Goal: Task Accomplishment & Management: Use online tool/utility

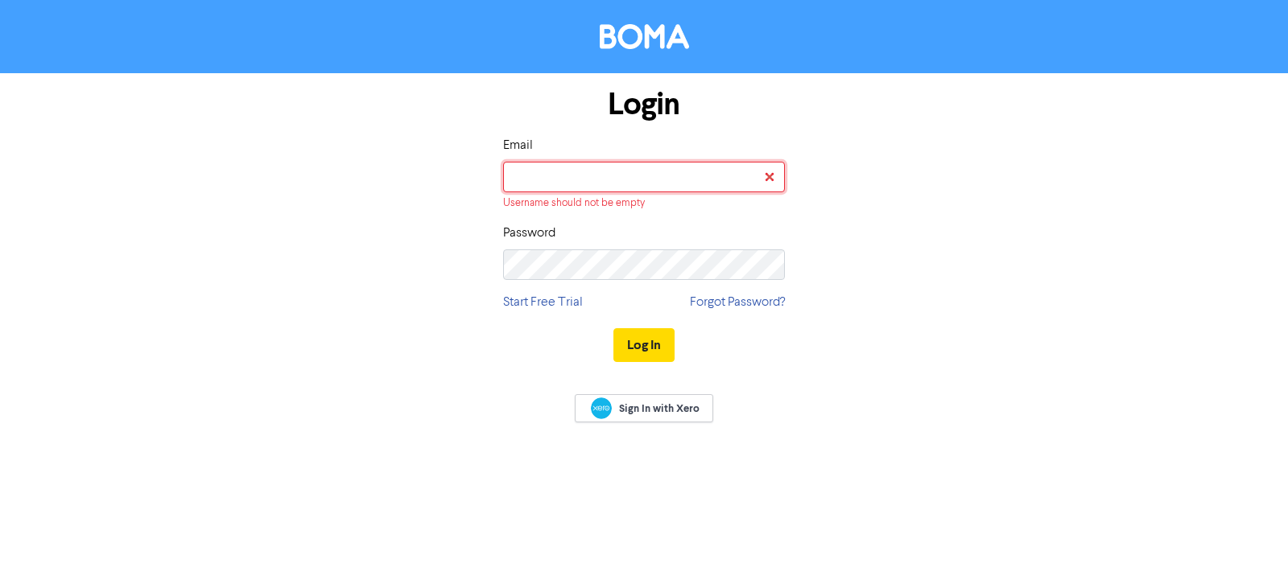
click at [563, 177] on input "email" at bounding box center [644, 177] width 282 height 31
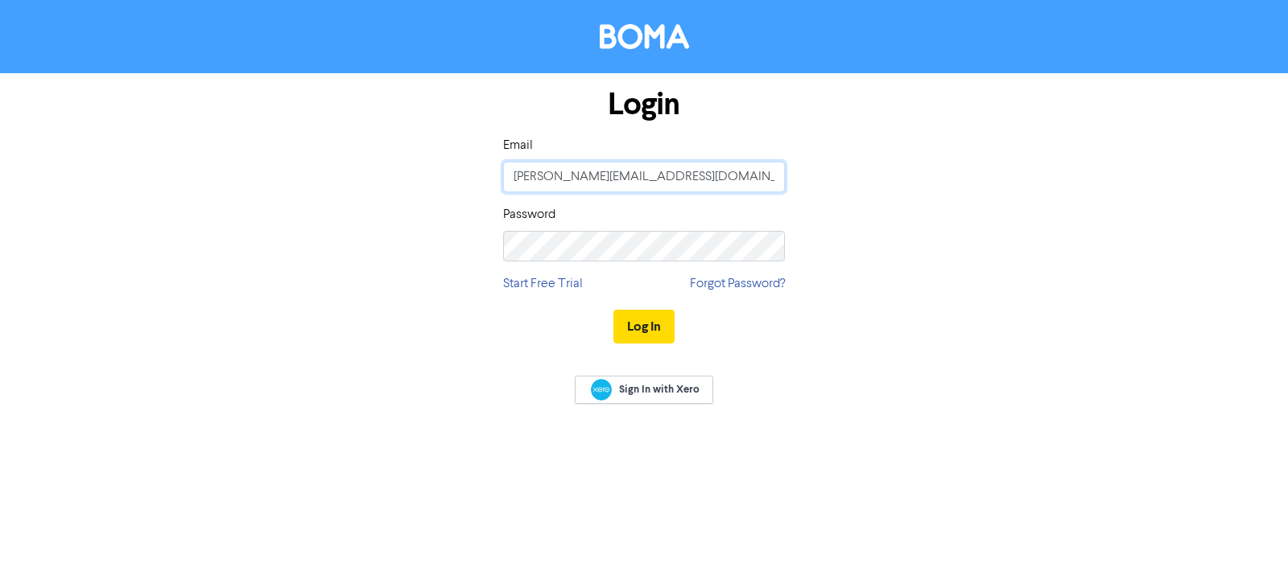
type input "[PERSON_NAME][EMAIL_ADDRESS][DOMAIN_NAME]"
click at [629, 324] on button "Log In" at bounding box center [643, 327] width 61 height 34
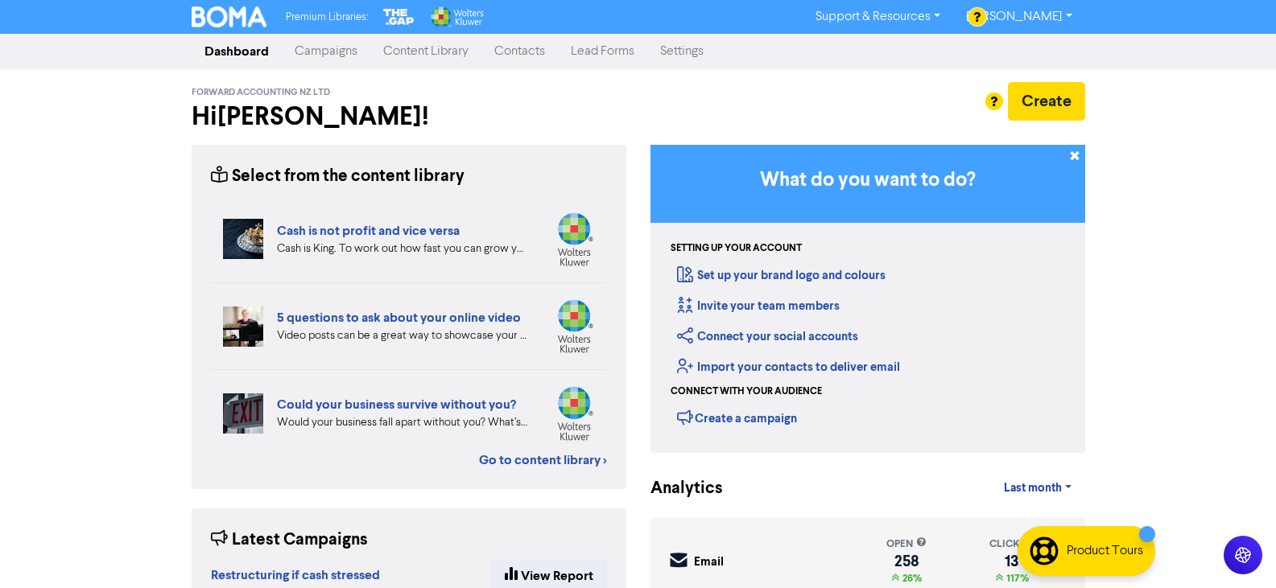
click at [423, 47] on link "Content Library" at bounding box center [425, 51] width 111 height 32
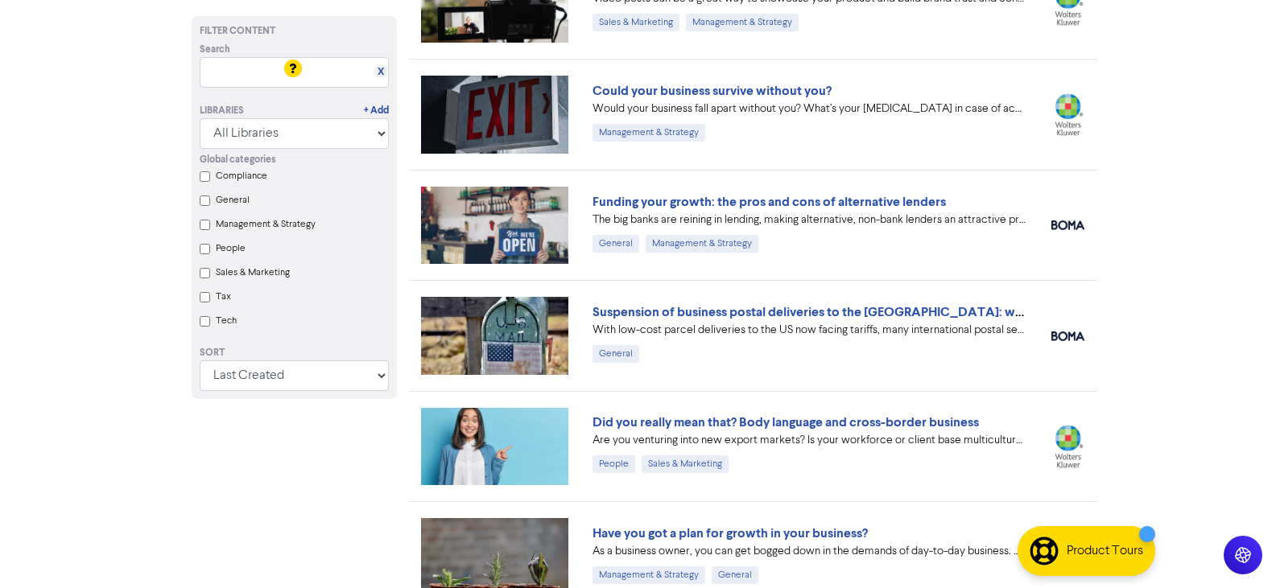
scroll to position [644, 0]
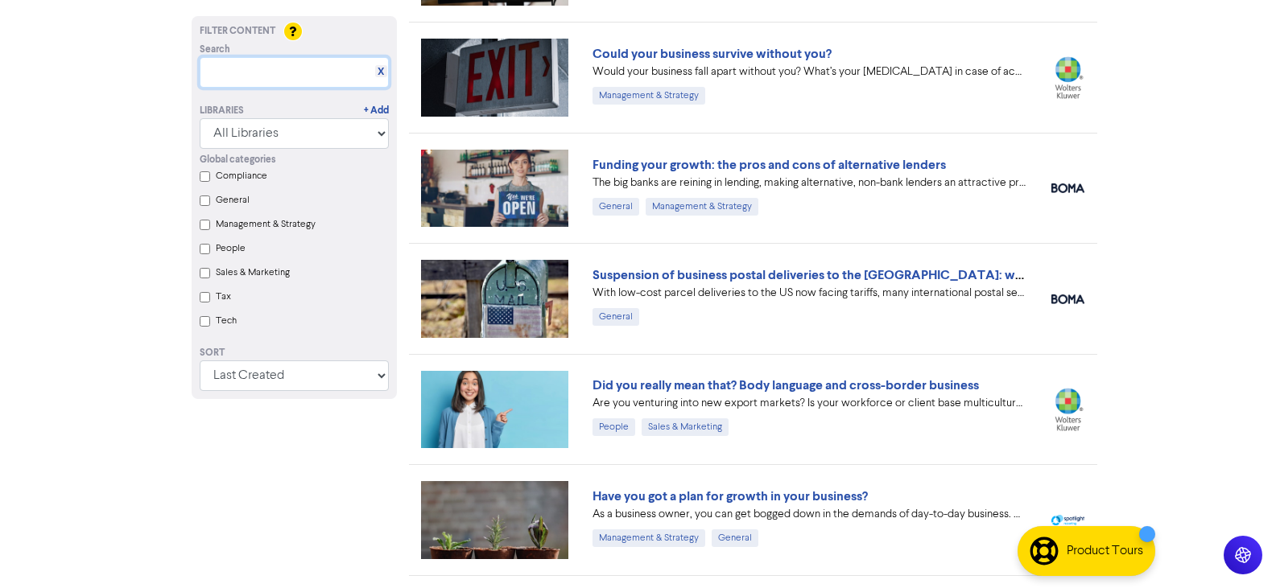
click at [265, 72] on input "text" at bounding box center [294, 72] width 189 height 31
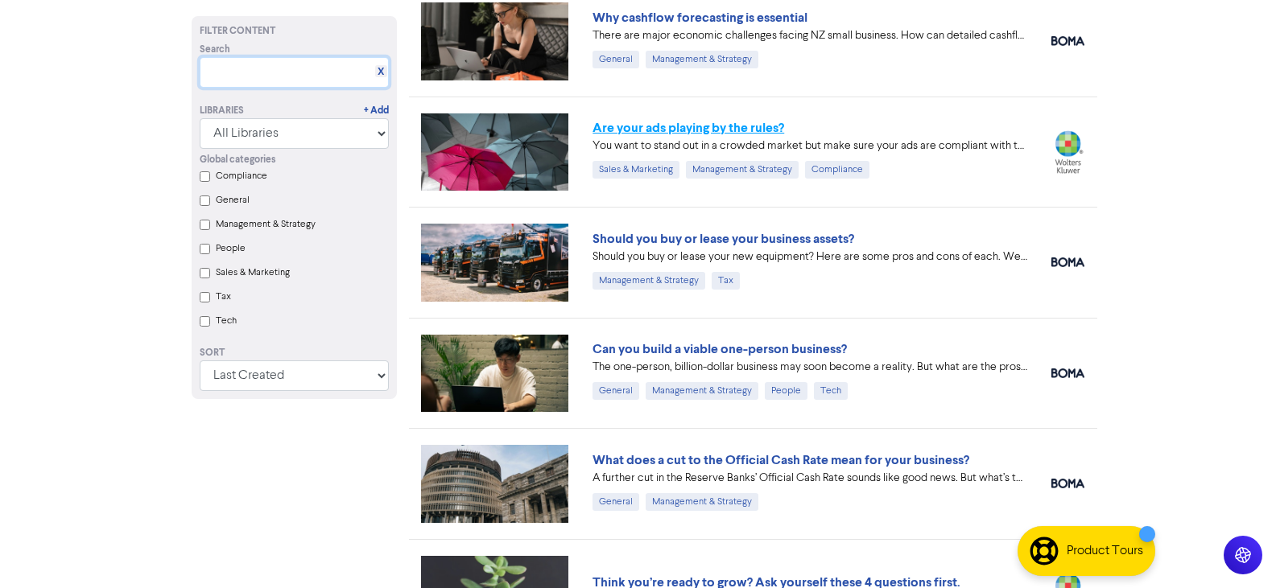
scroll to position [1369, 0]
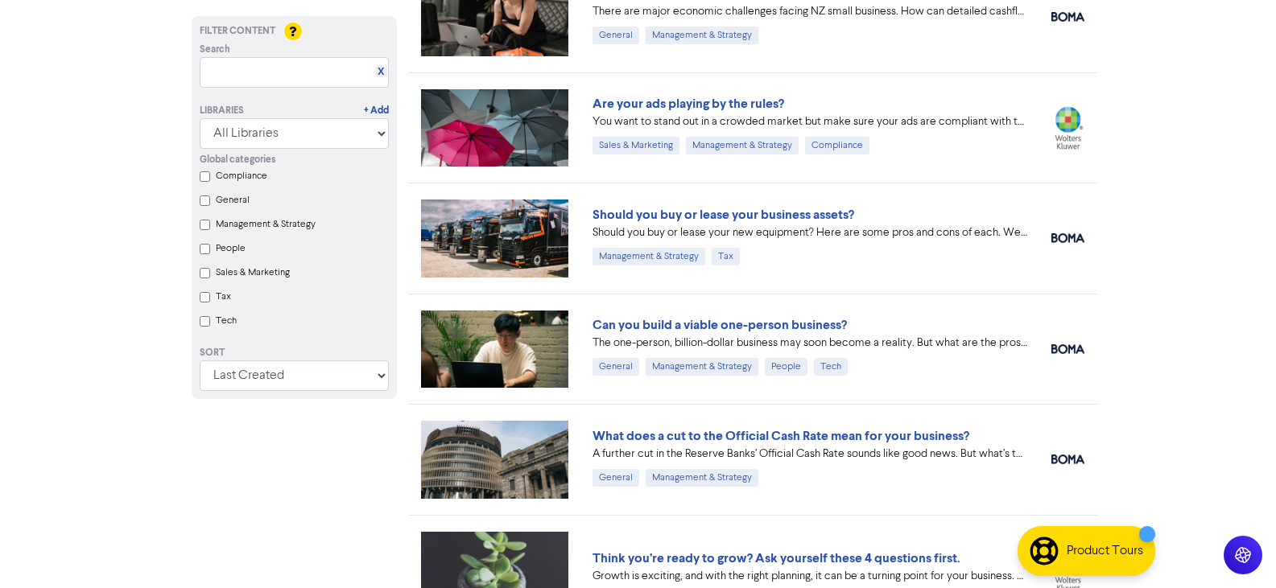
click at [783, 329] on link "Can you build a viable one-person business?" at bounding box center [720, 325] width 254 height 16
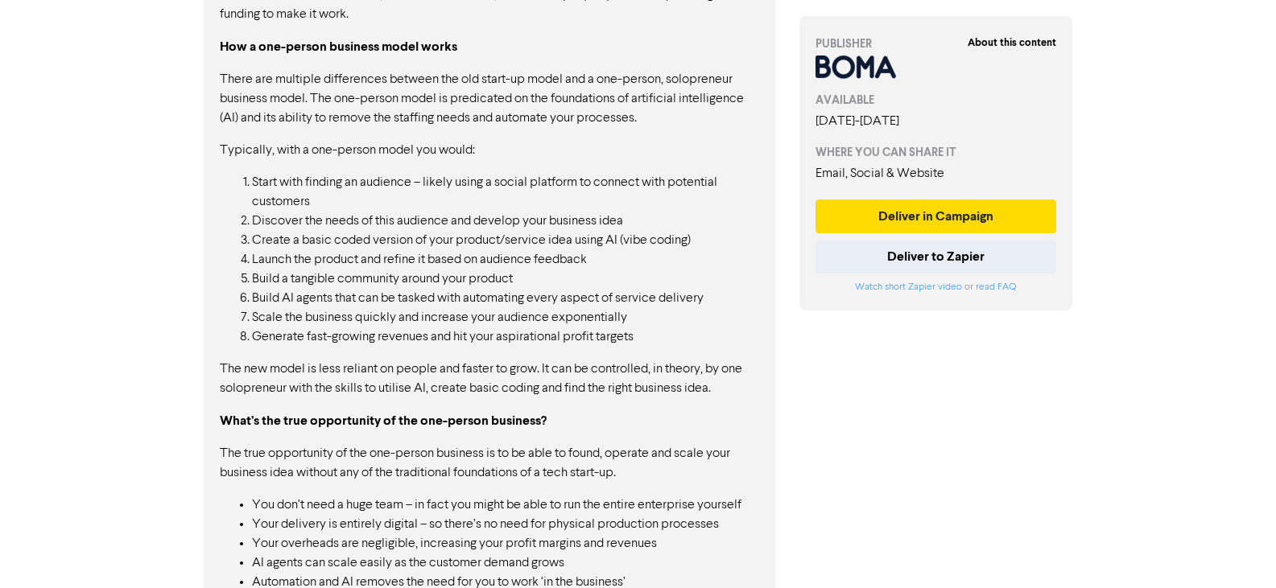
scroll to position [1530, 0]
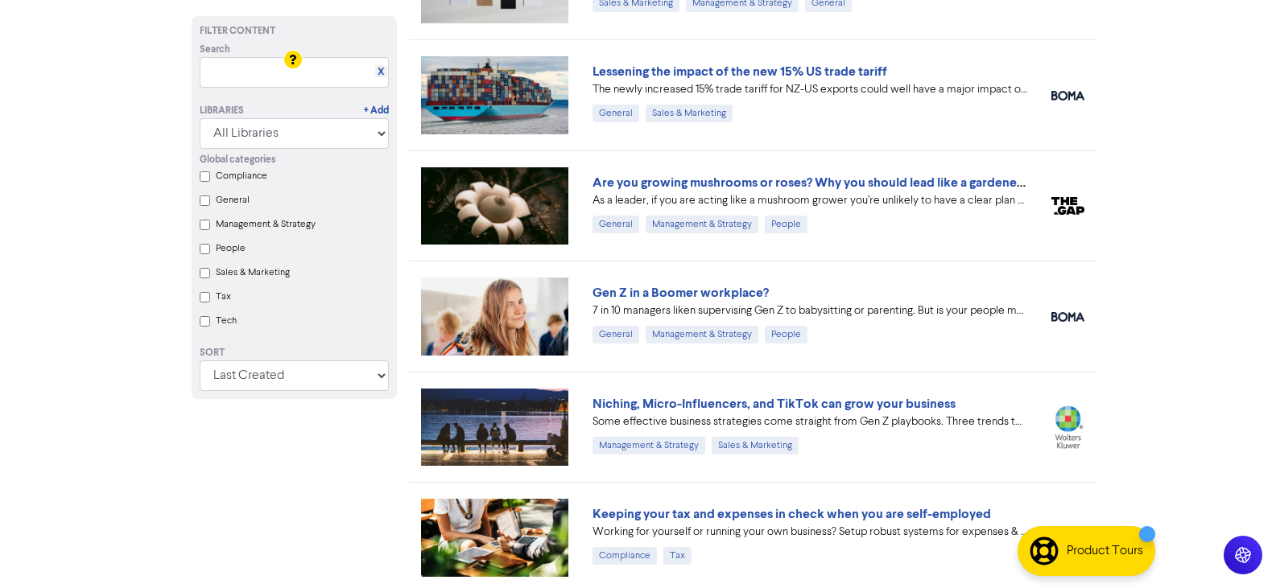
scroll to position [2093, 0]
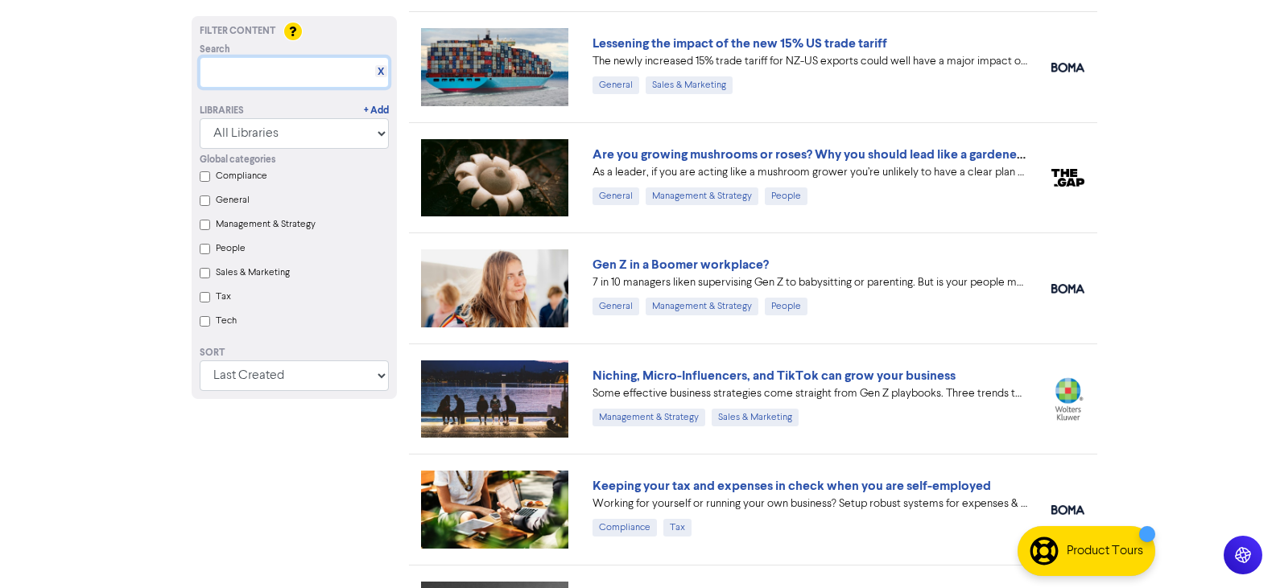
click at [287, 82] on input "text" at bounding box center [294, 72] width 189 height 31
click at [908, 483] on link "Keeping your tax and expenses in check when you are self-employed" at bounding box center [792, 486] width 398 height 16
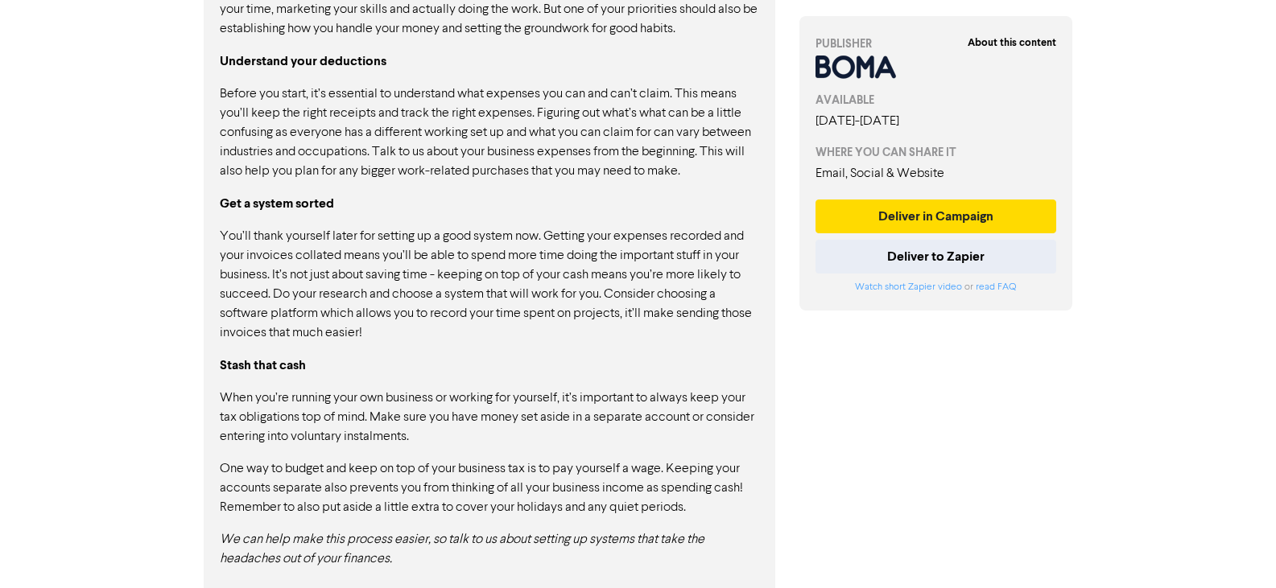
scroll to position [939, 0]
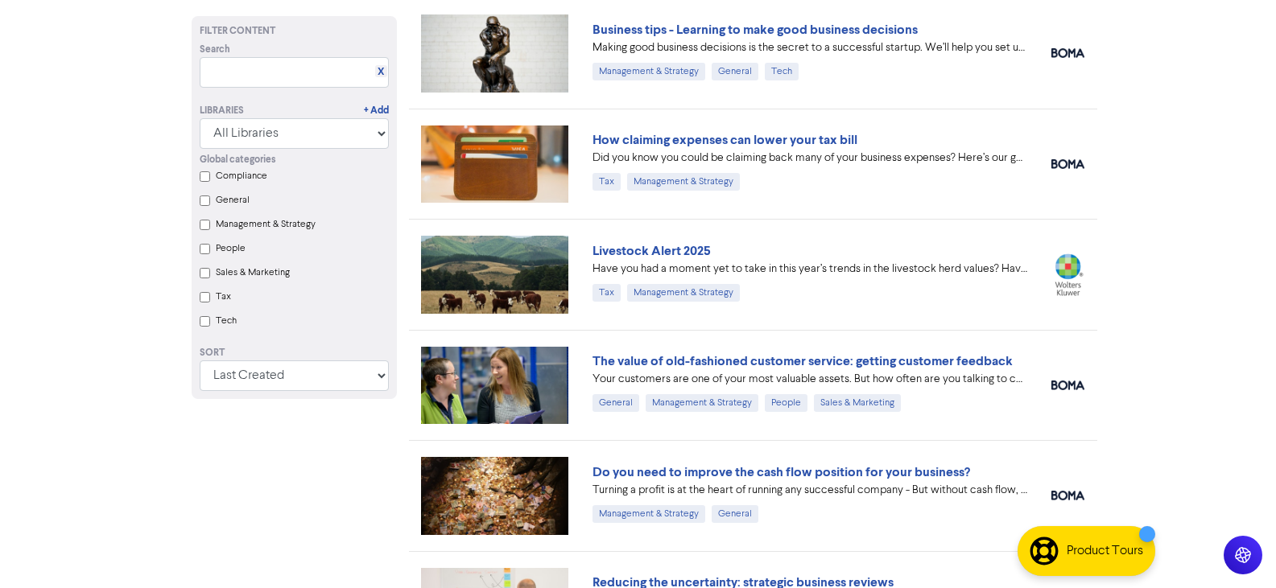
scroll to position [4676, 0]
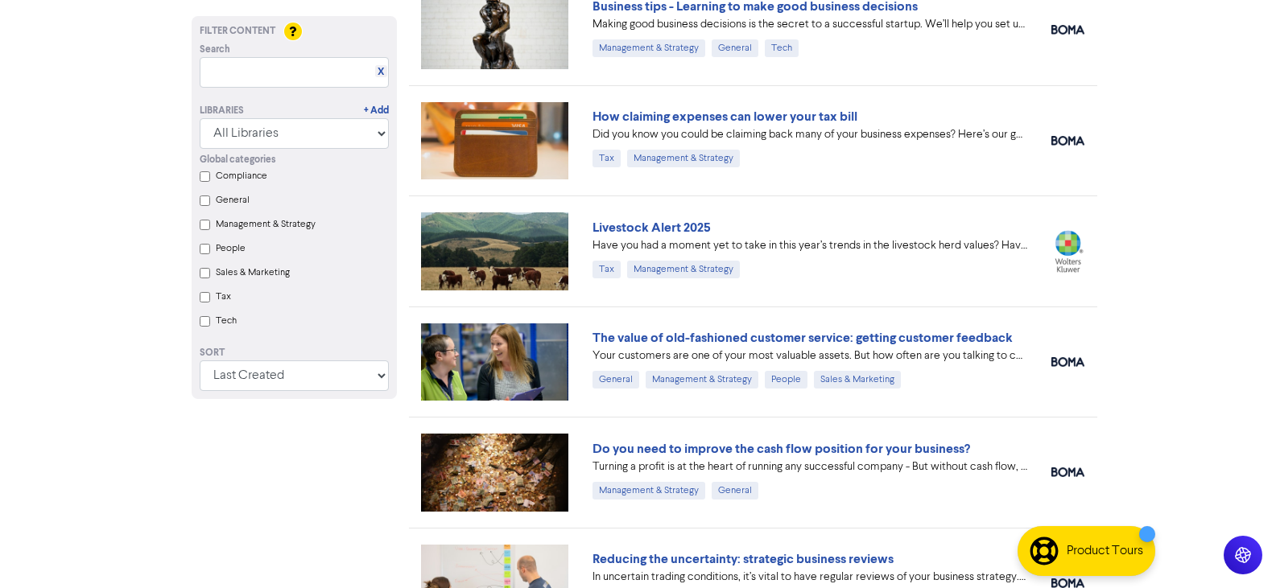
click at [838, 445] on link "Do you need to improve the cash flow position for your business?" at bounding box center [782, 449] width 378 height 16
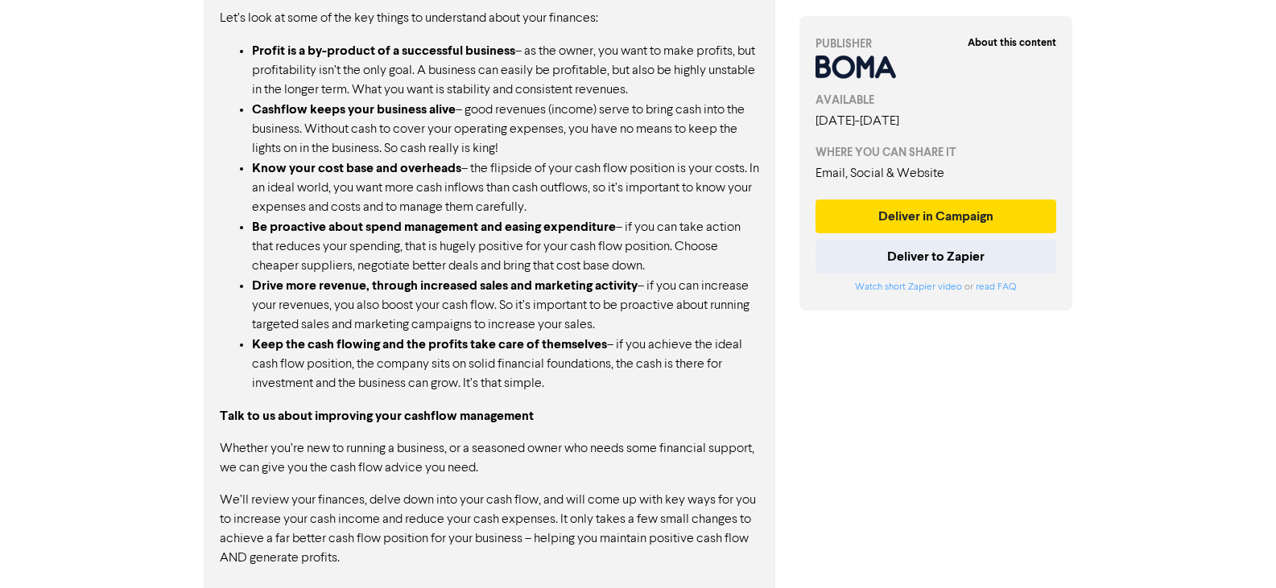
scroll to position [1177, 0]
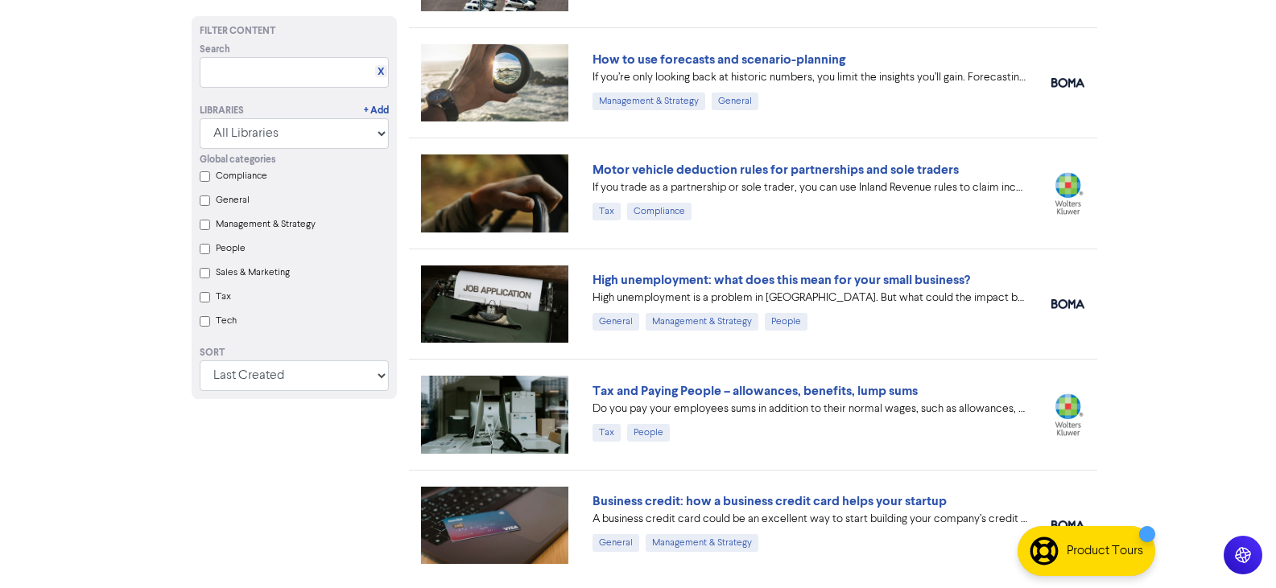
scroll to position [6245, 0]
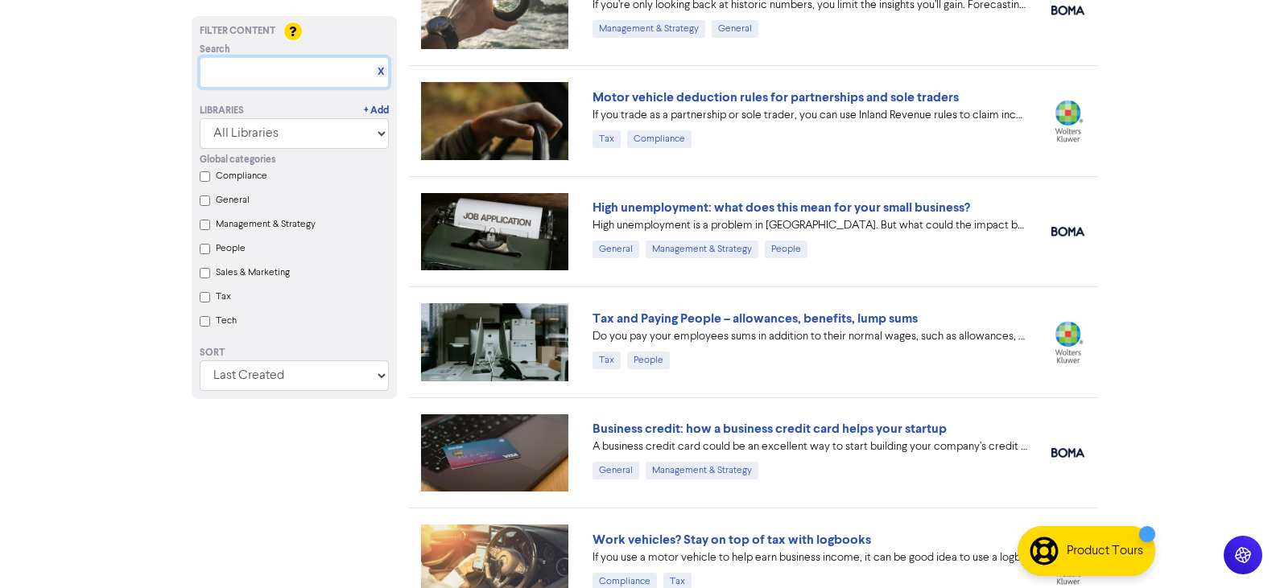
drag, startPoint x: 260, startPoint y: 68, endPoint x: 294, endPoint y: 4, distance: 72.0
click at [260, 66] on input "text" at bounding box center [294, 72] width 189 height 31
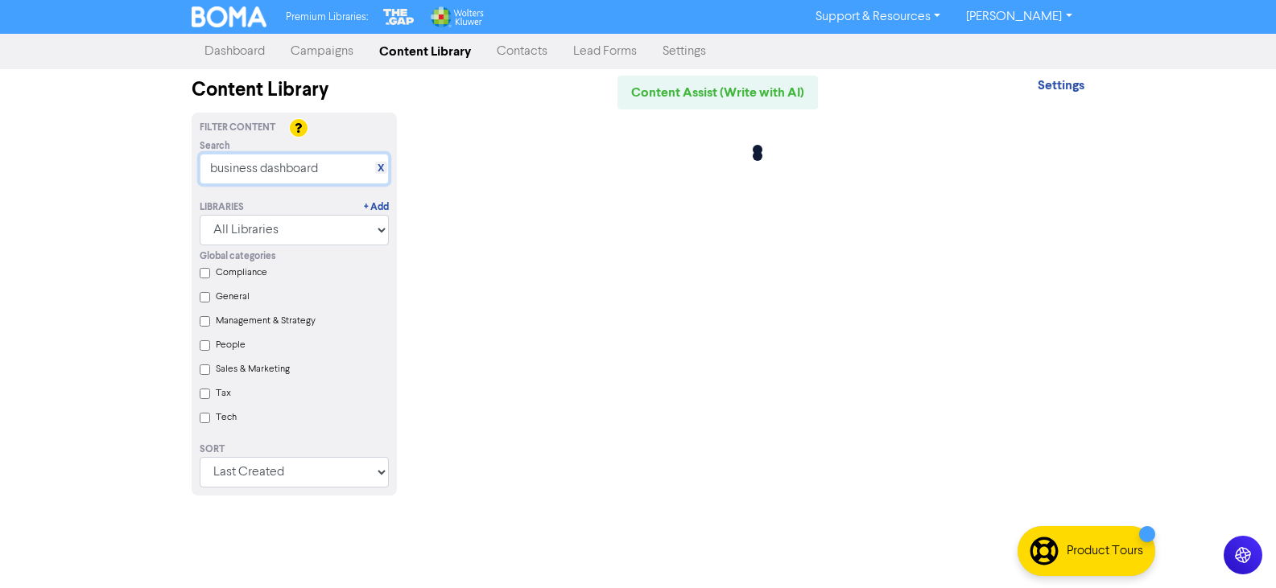
scroll to position [0, 0]
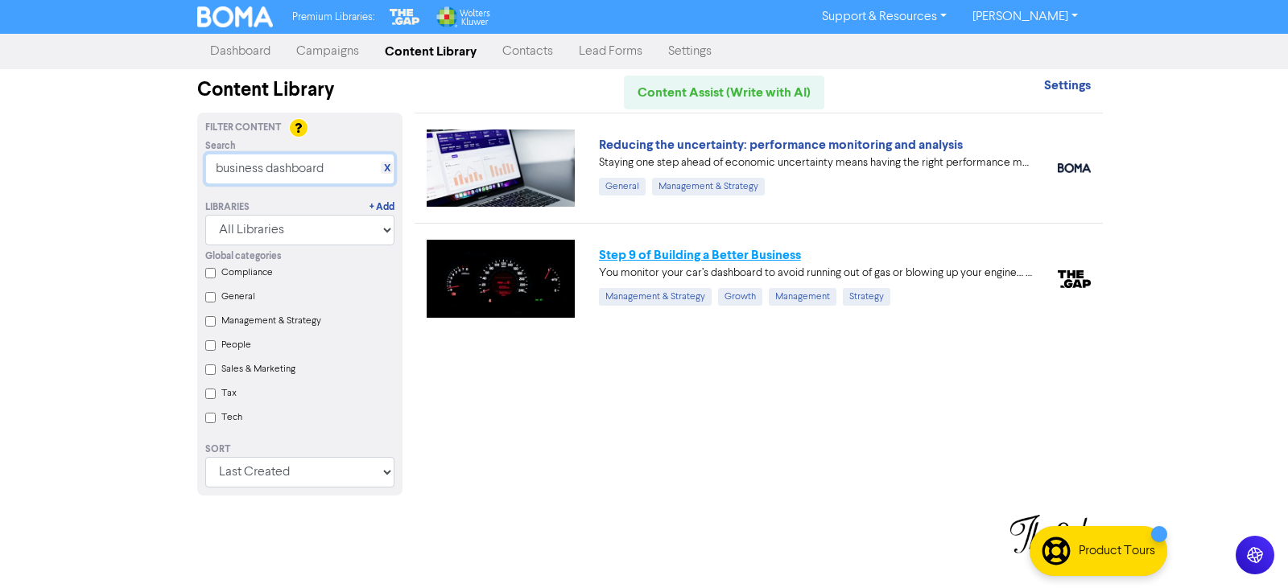
type input "business dashboard"
click at [700, 257] on link "Step 9 of Building a Better Business" at bounding box center [700, 255] width 202 height 16
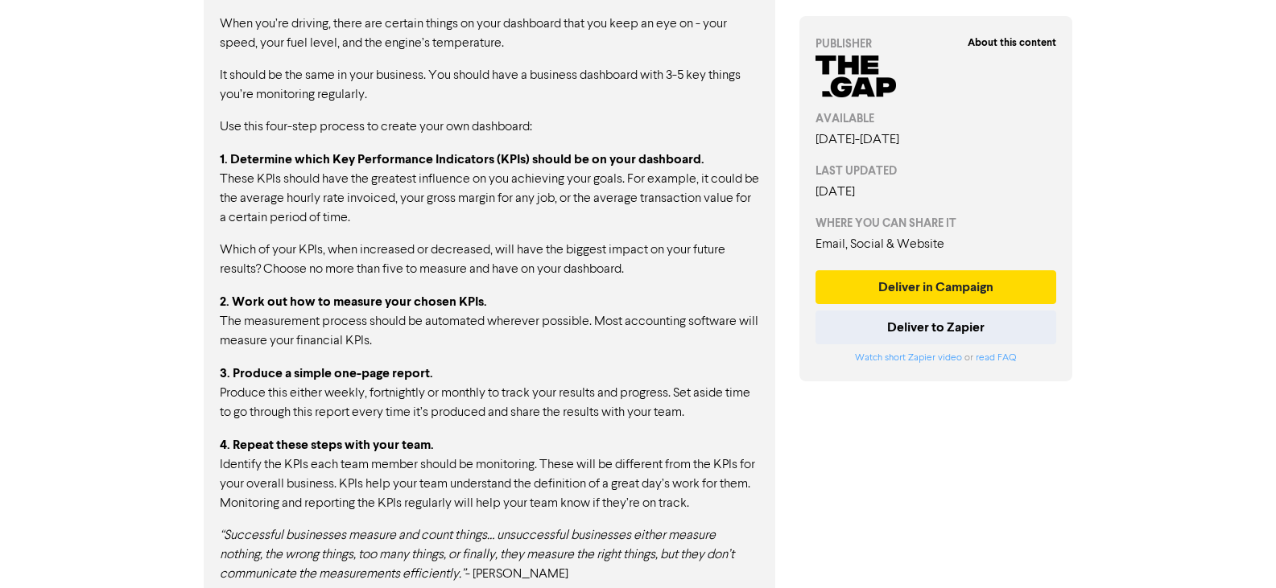
scroll to position [879, 0]
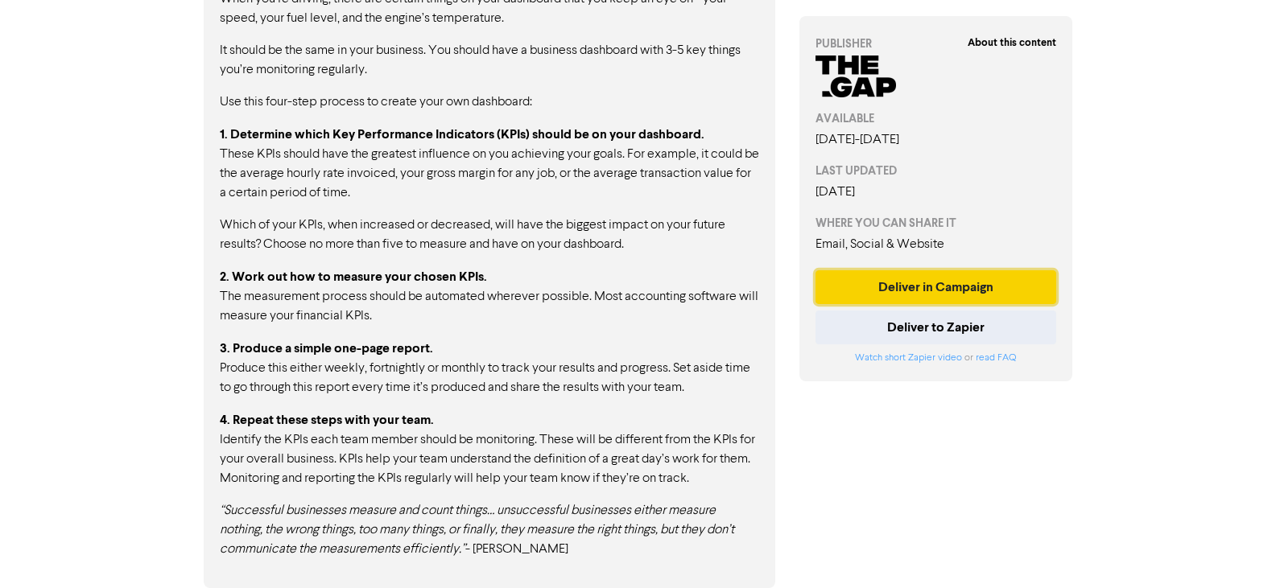
click at [934, 283] on button "Deliver in Campaign" at bounding box center [937, 287] width 242 height 34
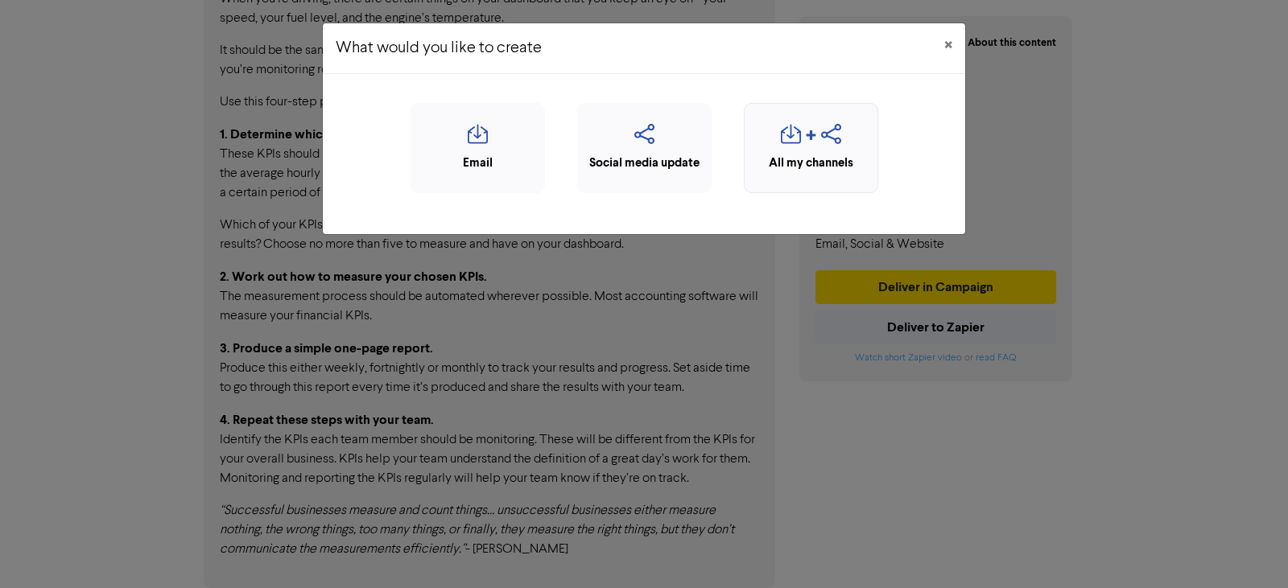
click at [820, 156] on div "All my channels" at bounding box center [811, 164] width 117 height 19
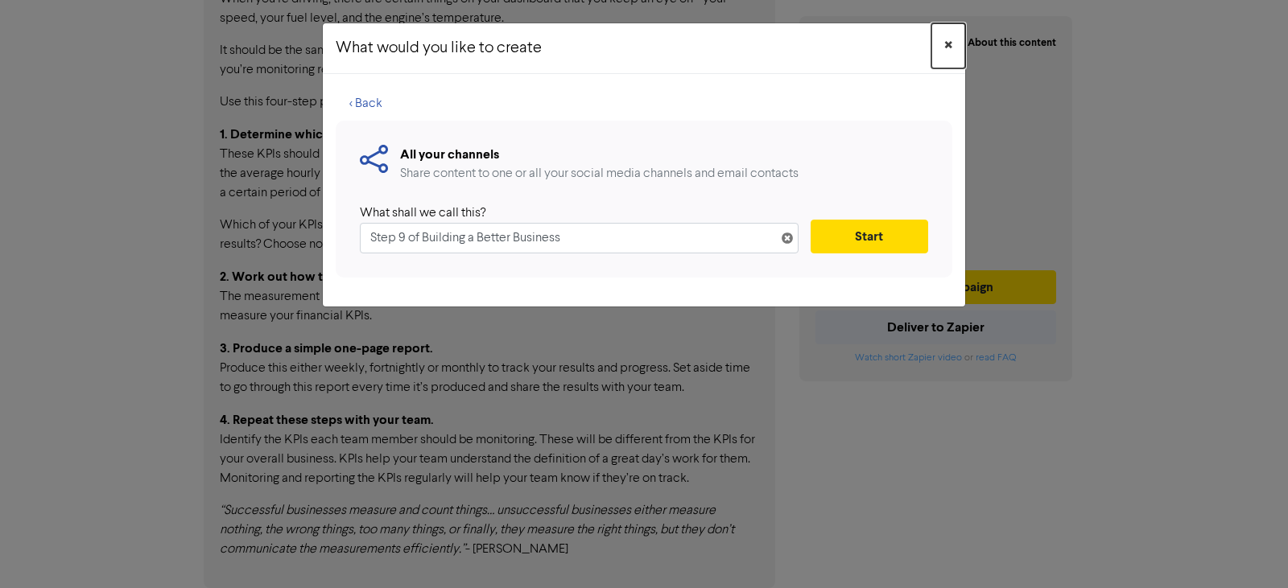
click at [949, 47] on span "×" at bounding box center [948, 46] width 8 height 24
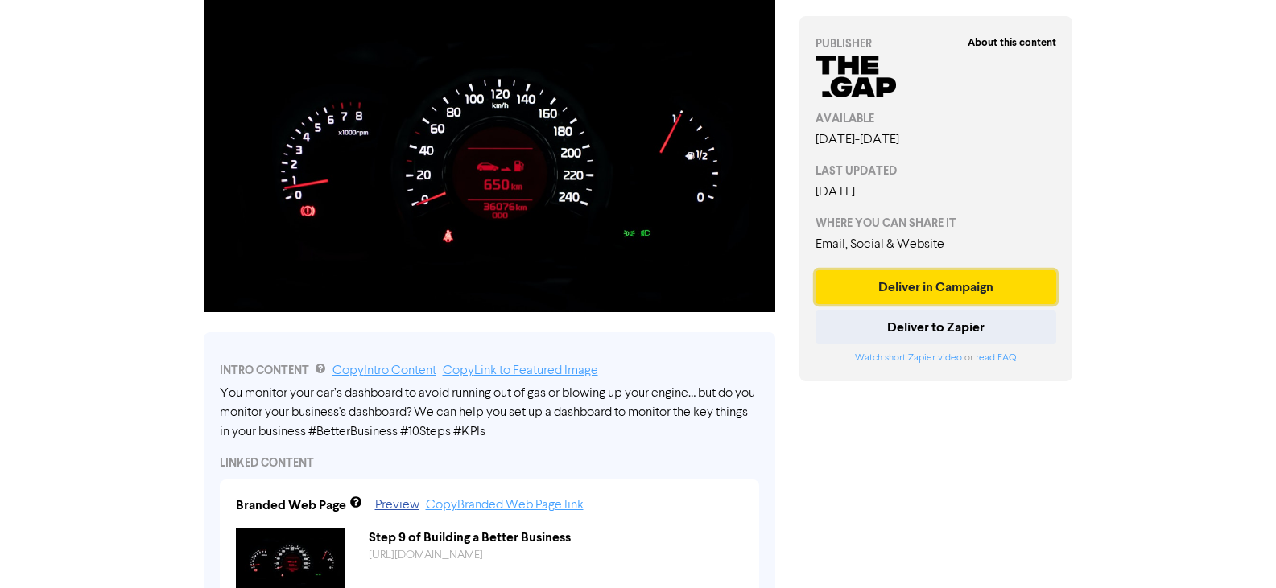
scroll to position [0, 0]
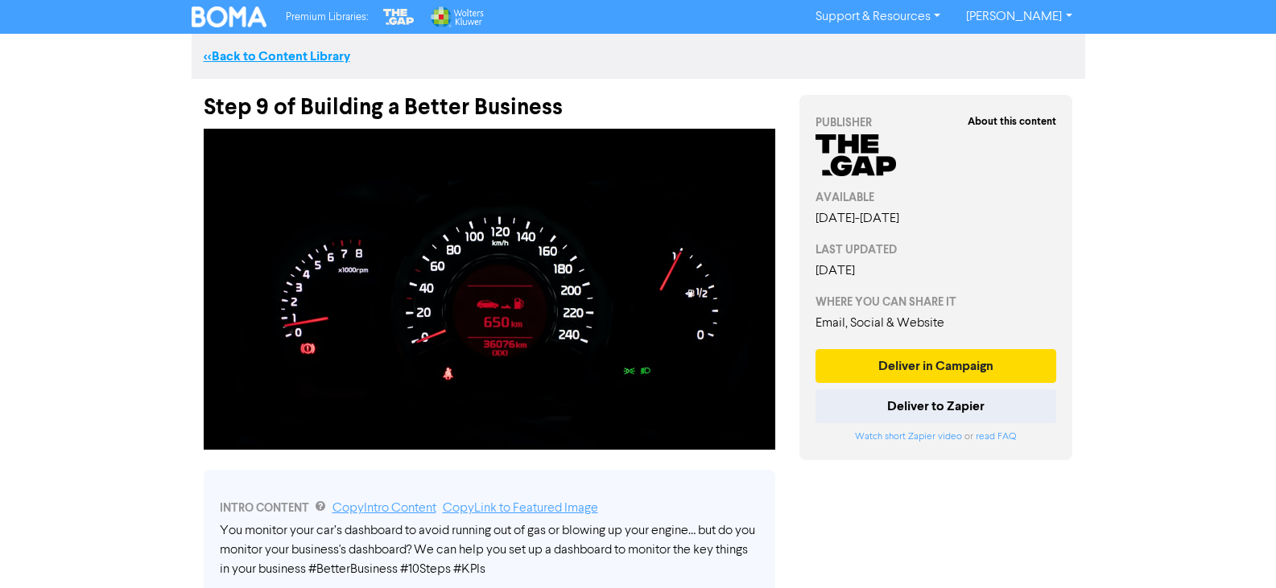
click at [319, 58] on link "<< Back to Content Library" at bounding box center [277, 56] width 147 height 16
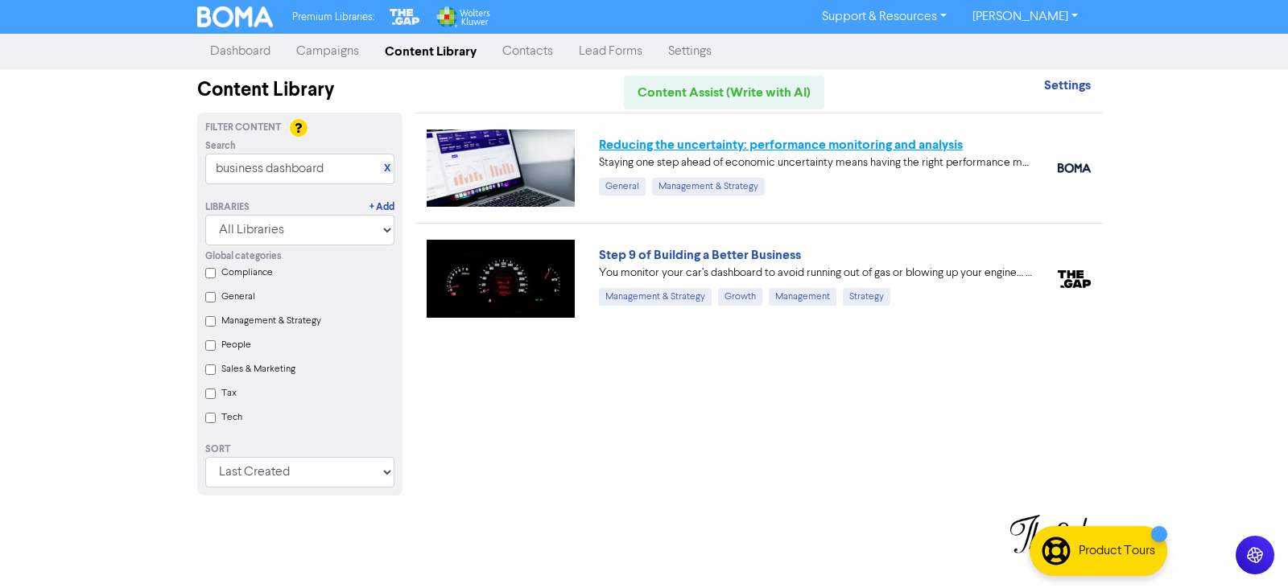
click at [766, 146] on link "Reducing the uncertainty: performance monitoring and analysis" at bounding box center [781, 145] width 364 height 16
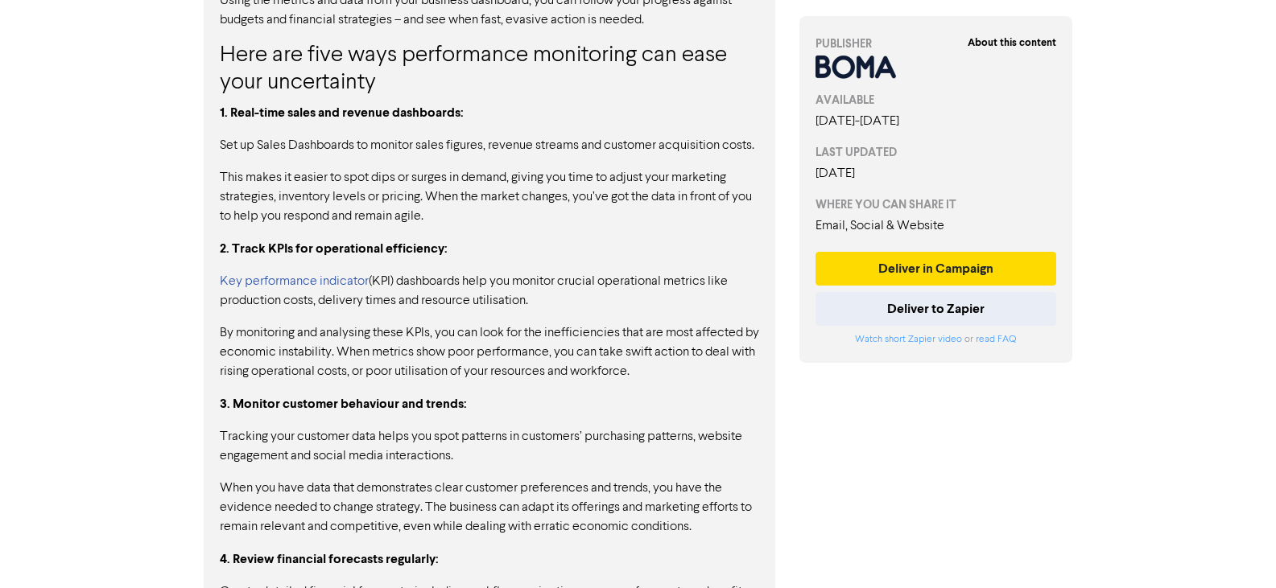
scroll to position [805, 0]
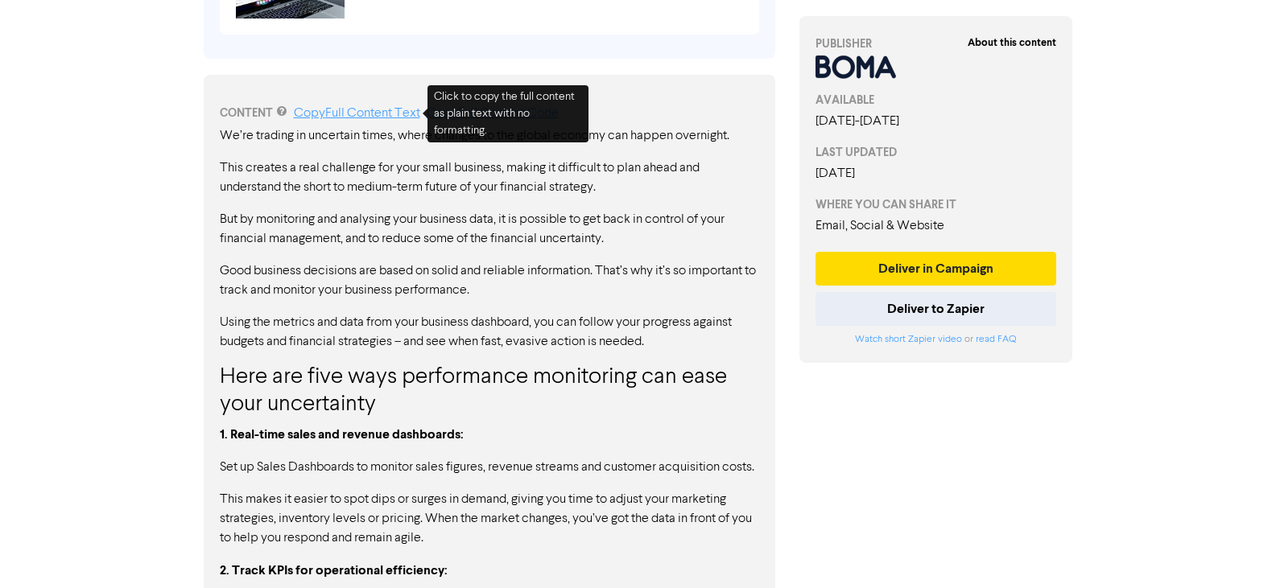
drag, startPoint x: 386, startPoint y: 115, endPoint x: 363, endPoint y: 114, distance: 22.6
click at [386, 115] on link "Copy Full Content Text" at bounding box center [357, 113] width 126 height 13
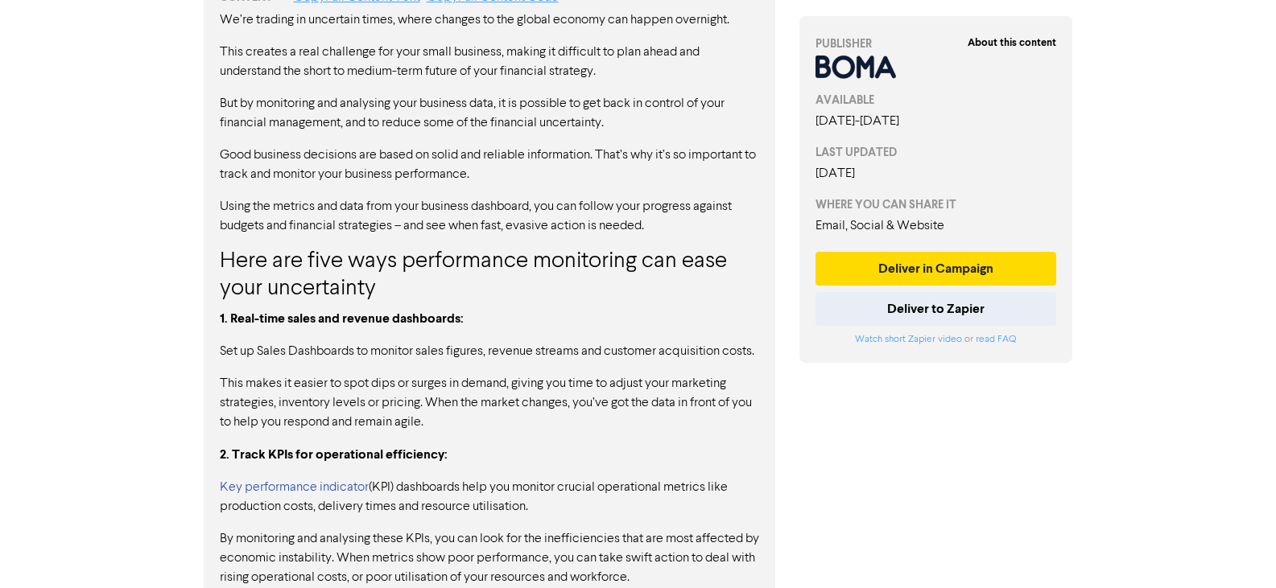
scroll to position [1047, 0]
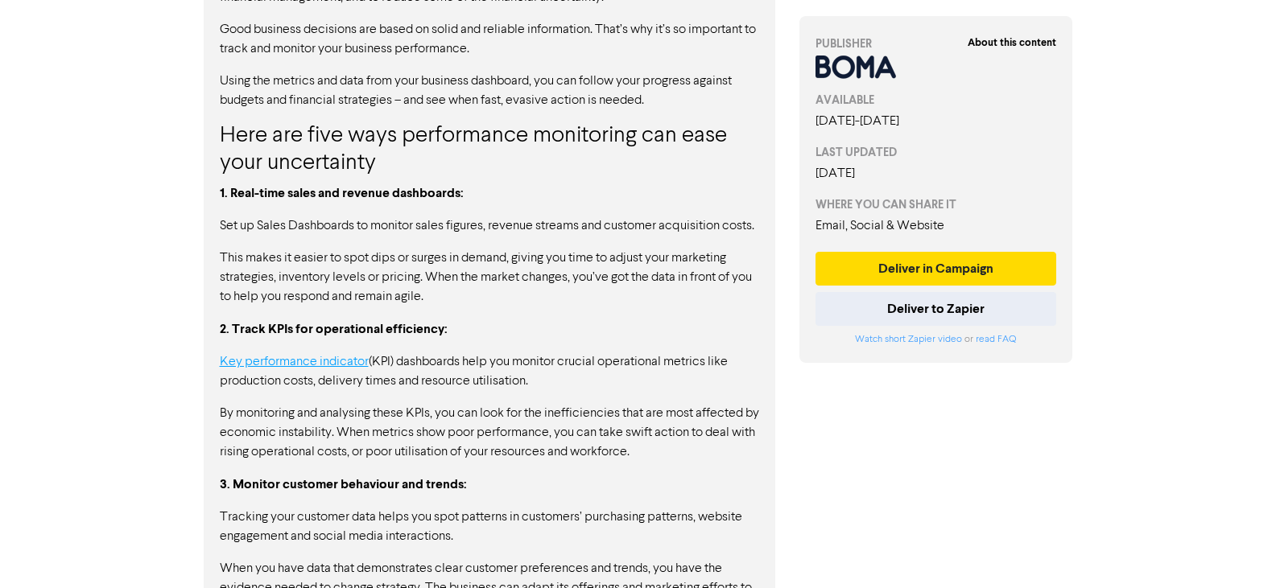
click at [284, 369] on link "Key performance indicator" at bounding box center [294, 362] width 149 height 13
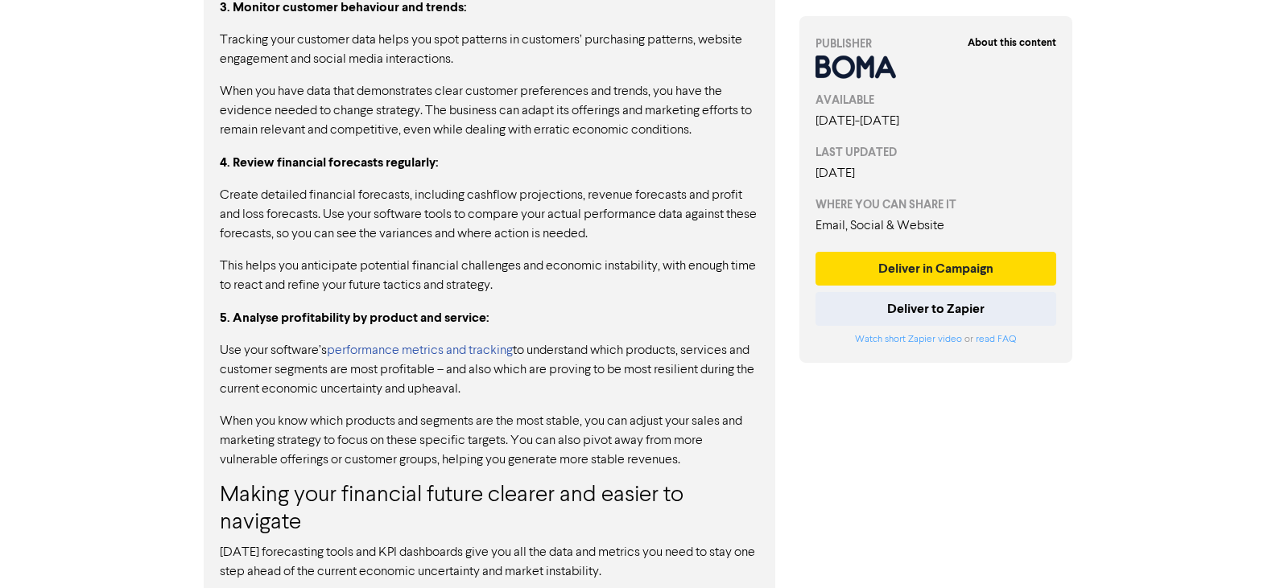
scroll to position [1530, 0]
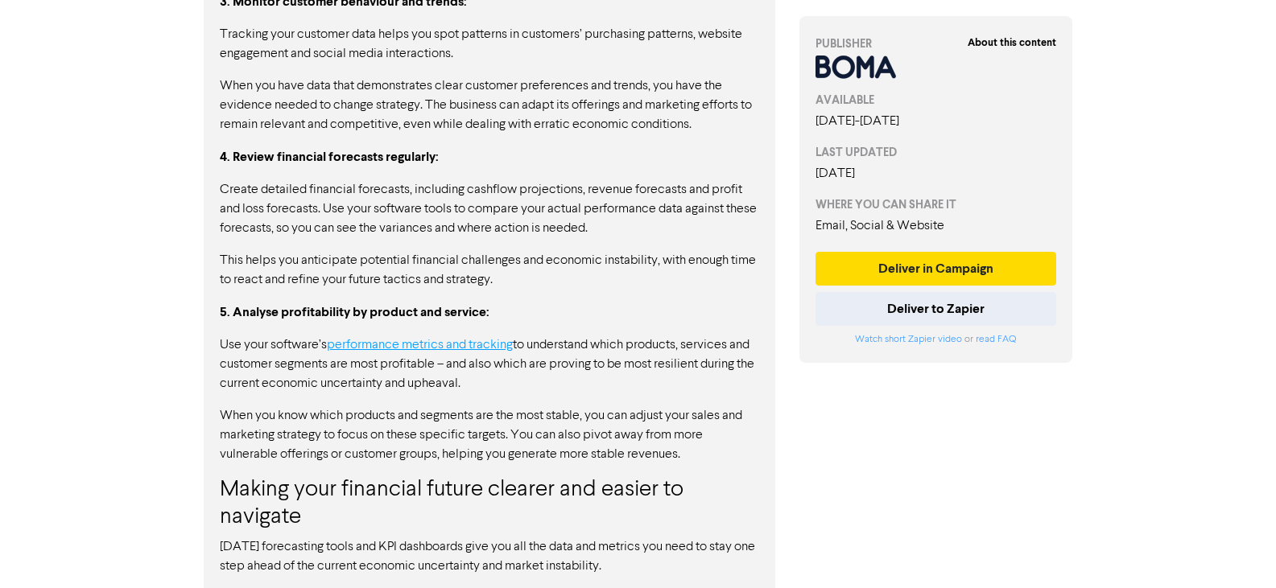
click at [452, 352] on link "performance metrics and tracking" at bounding box center [420, 345] width 186 height 13
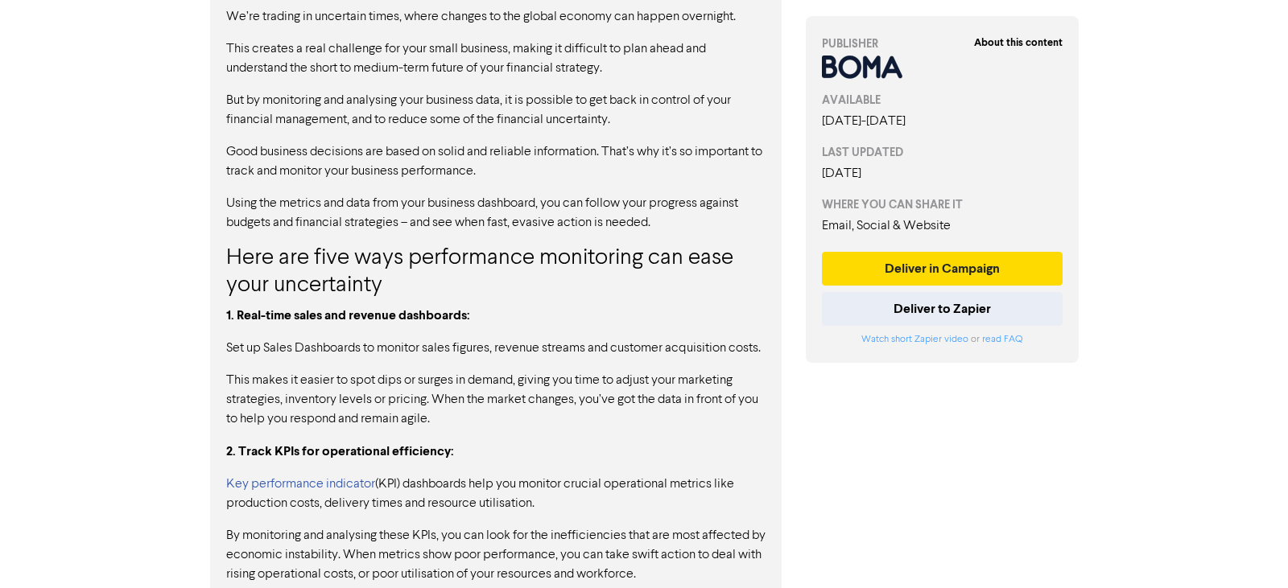
scroll to position [732, 0]
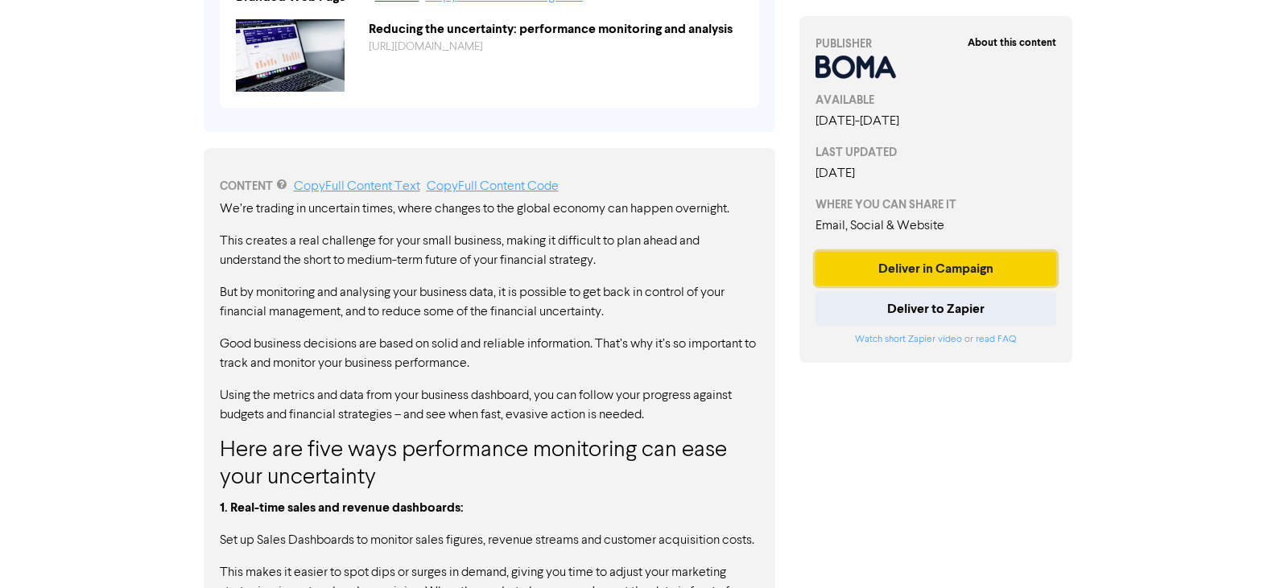
click at [928, 271] on button "Deliver in Campaign" at bounding box center [937, 269] width 242 height 34
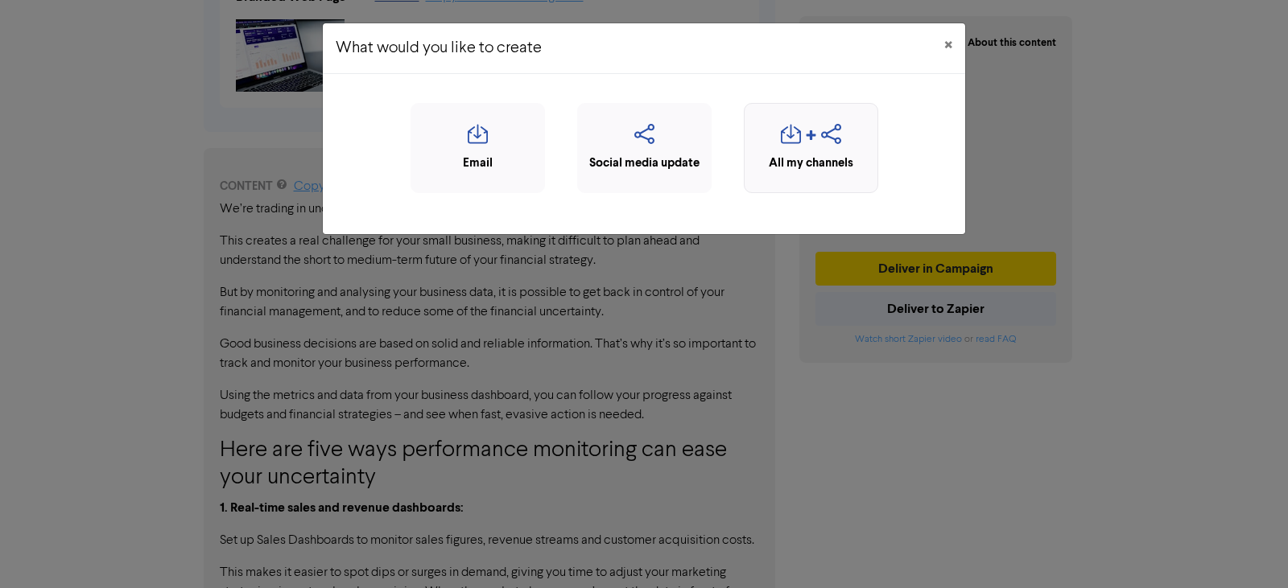
click at [787, 131] on icon "button" at bounding box center [791, 139] width 20 height 31
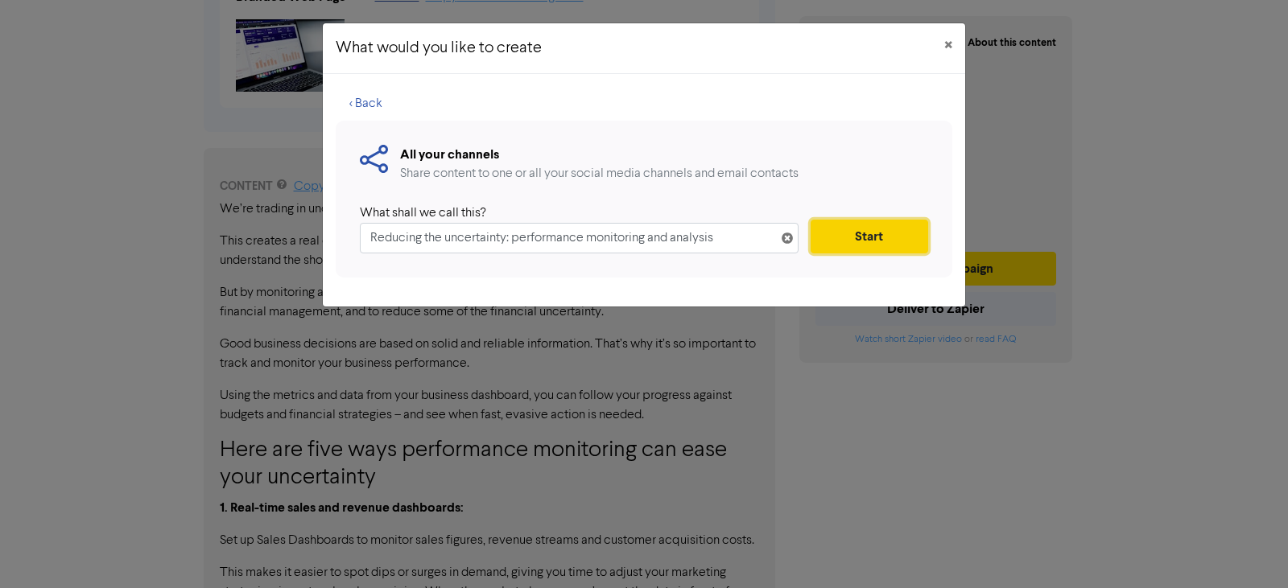
click at [892, 237] on button "Start" at bounding box center [870, 237] width 118 height 34
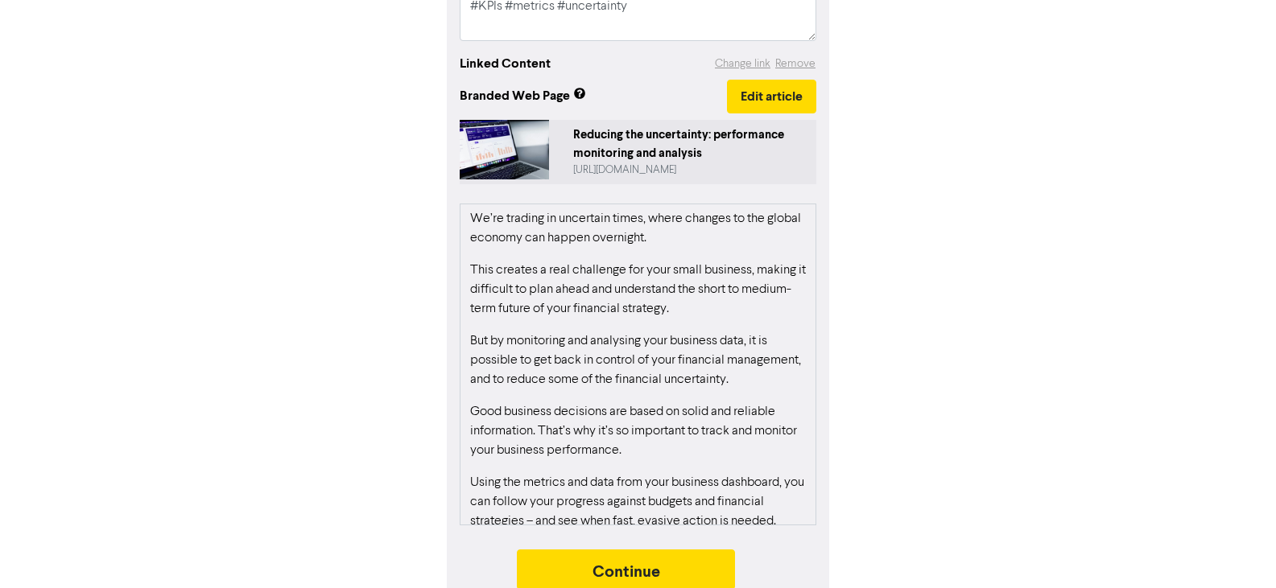
scroll to position [390, 0]
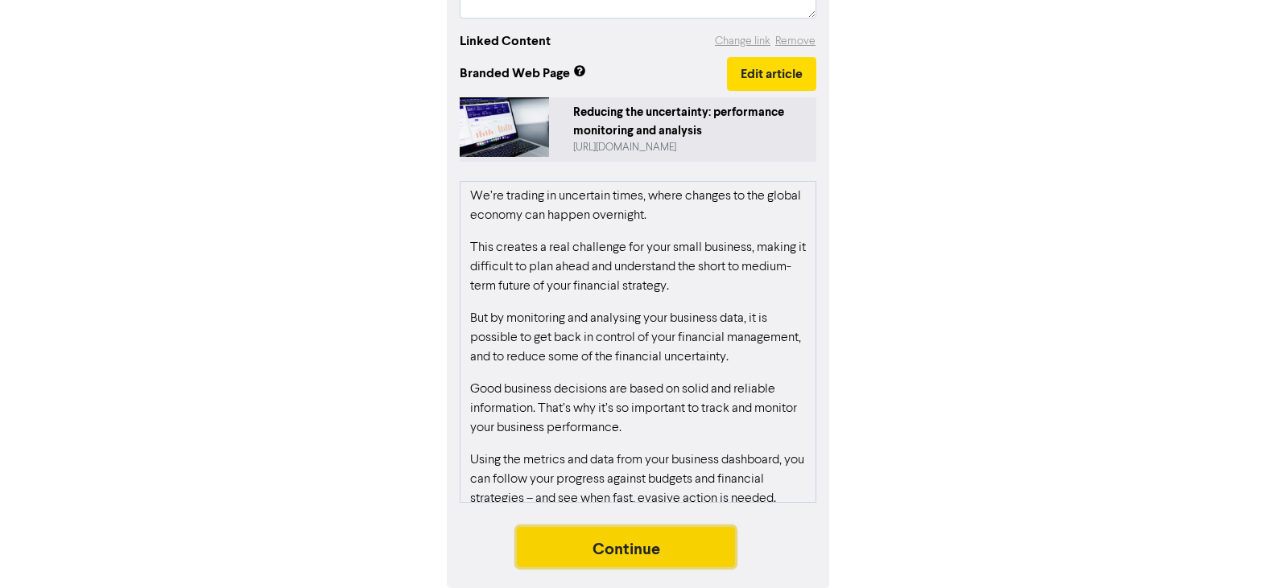
click at [621, 548] on button "Continue" at bounding box center [626, 547] width 219 height 40
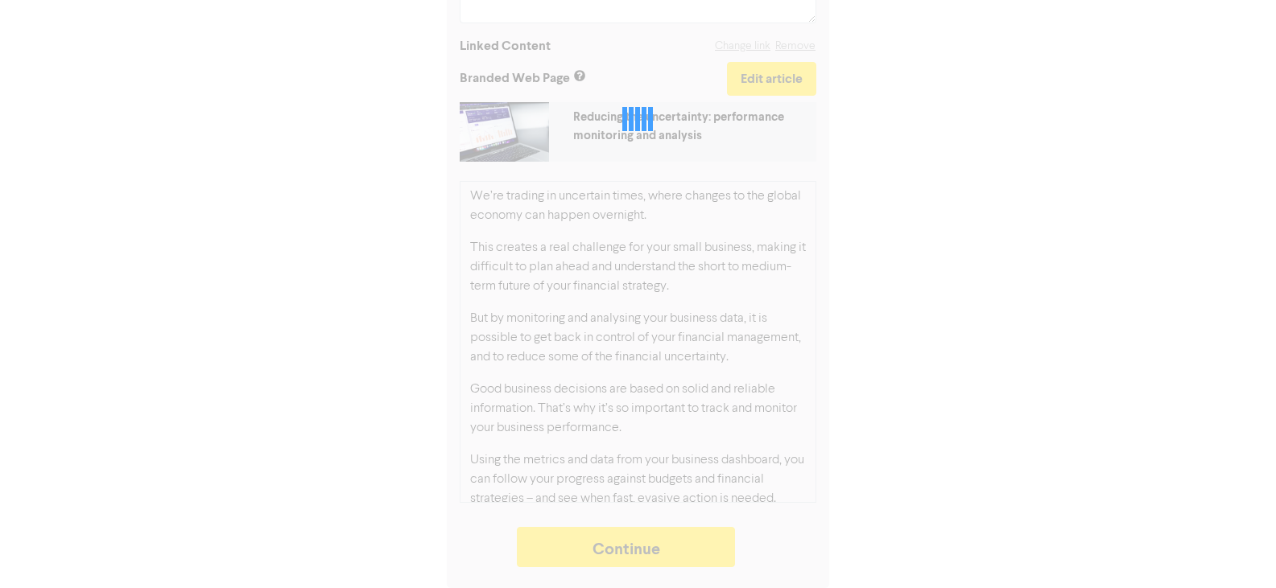
type textarea "x"
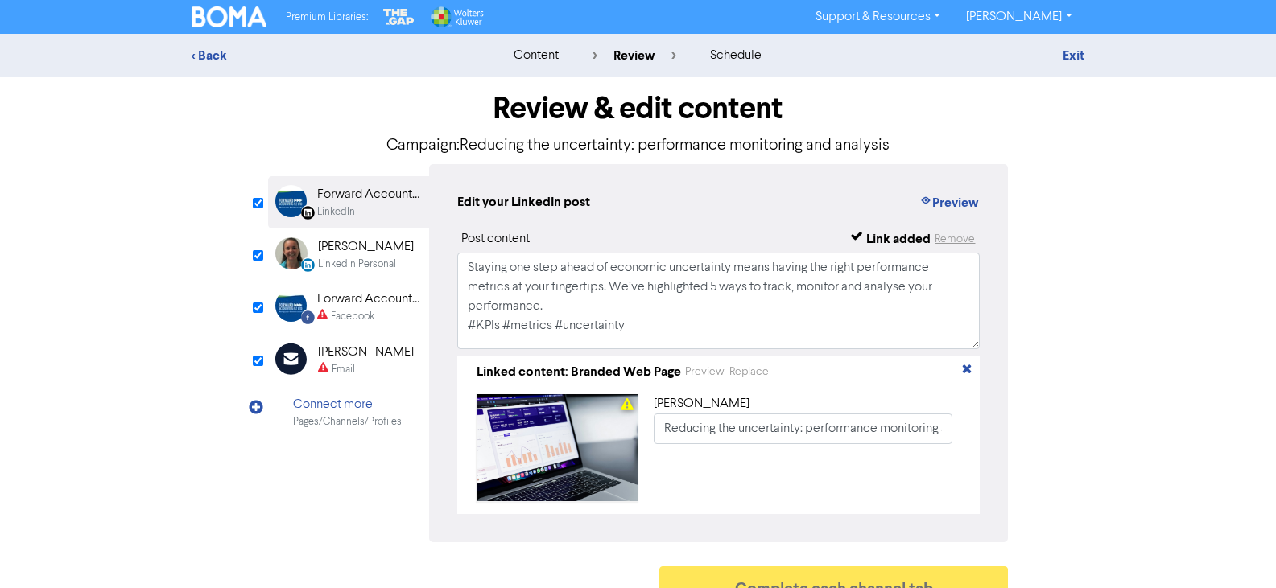
click at [365, 299] on div "Forward Accounting NZ Ltd" at bounding box center [368, 299] width 103 height 19
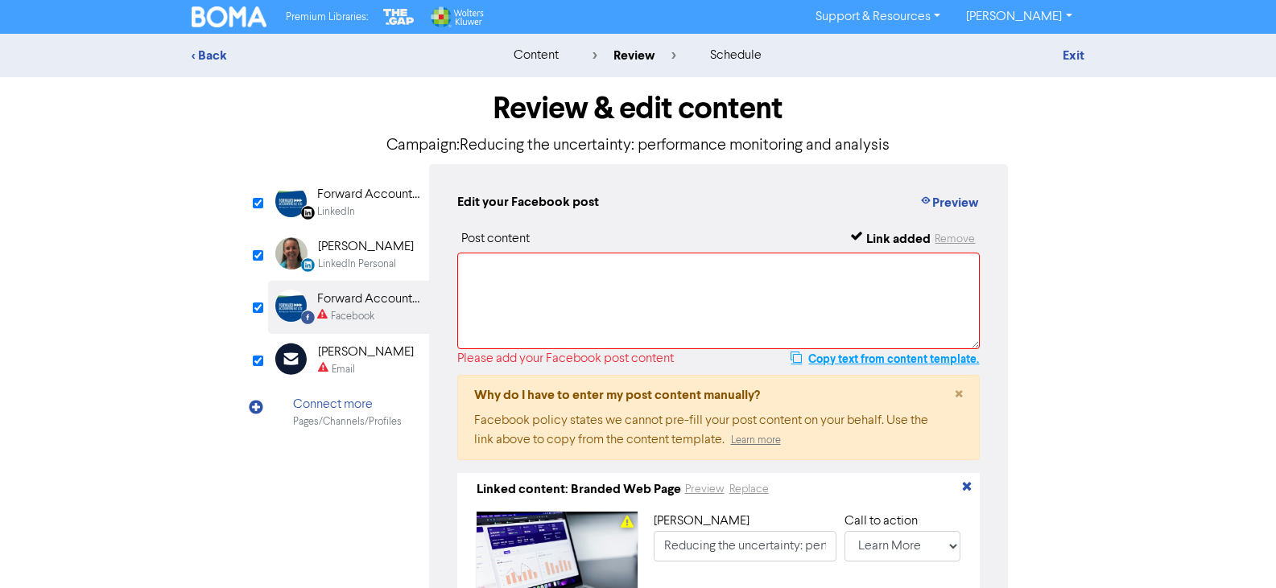
drag, startPoint x: 836, startPoint y: 360, endPoint x: 827, endPoint y: 357, distance: 9.4
click at [836, 360] on button "Copy text from content template." at bounding box center [885, 358] width 190 height 19
click at [574, 287] on textarea at bounding box center [718, 301] width 523 height 97
paste textarea "Staying one step ahead of economic uncertainty means having the right performan…"
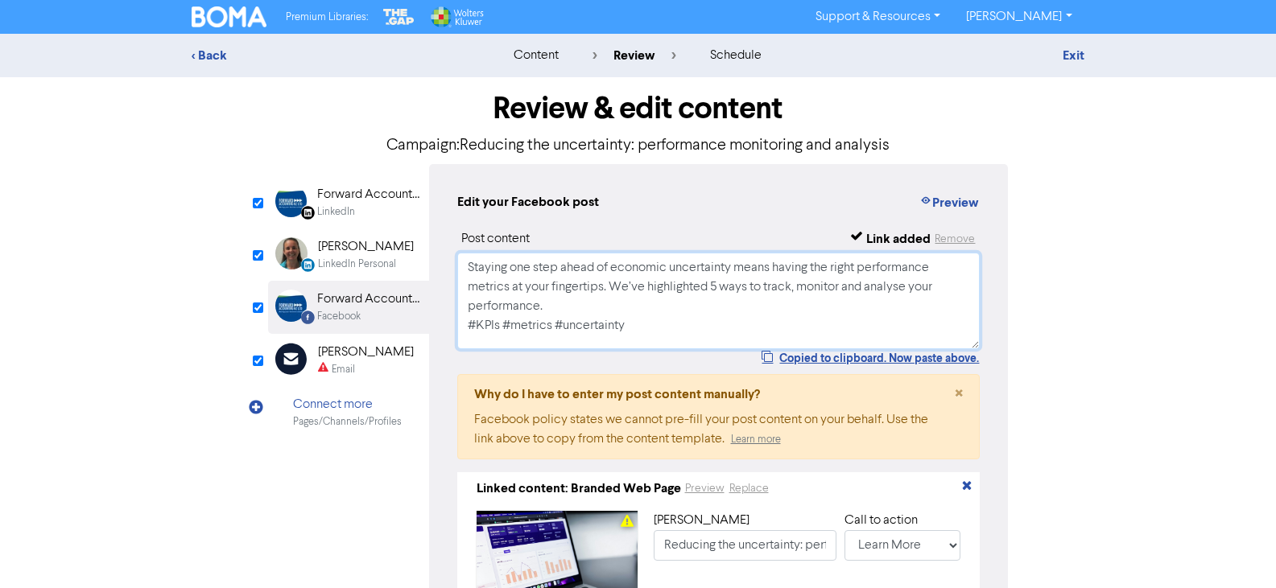
type textarea "Staying one step ahead of economic uncertainty means having the right performan…"
click at [340, 254] on div "[PERSON_NAME]" at bounding box center [366, 246] width 96 height 19
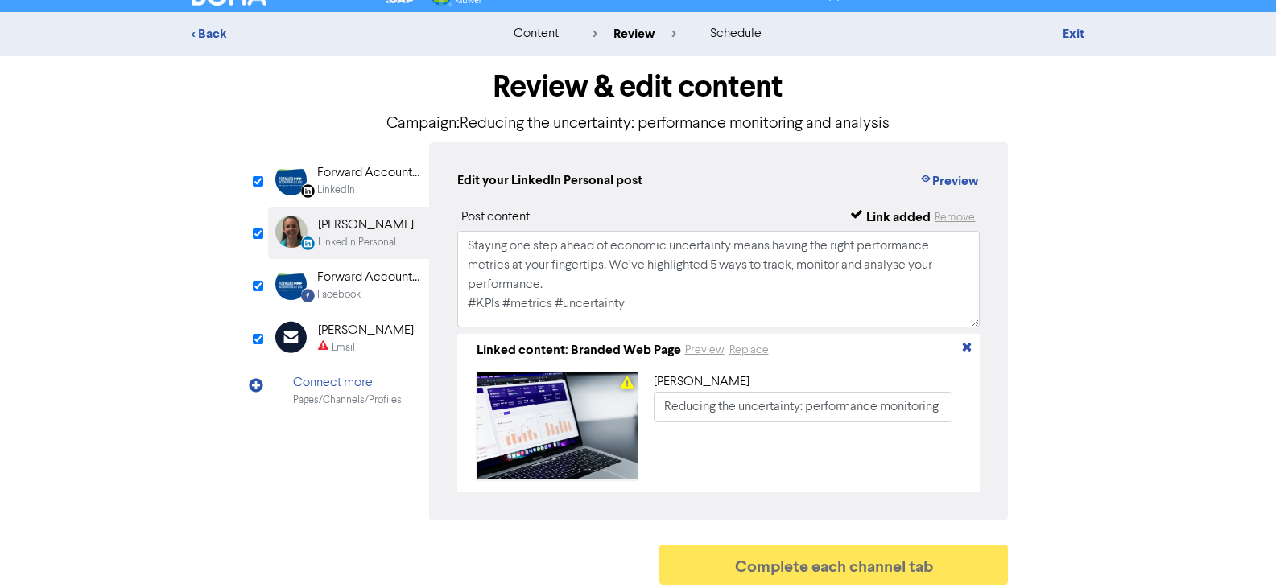
scroll to position [34, 0]
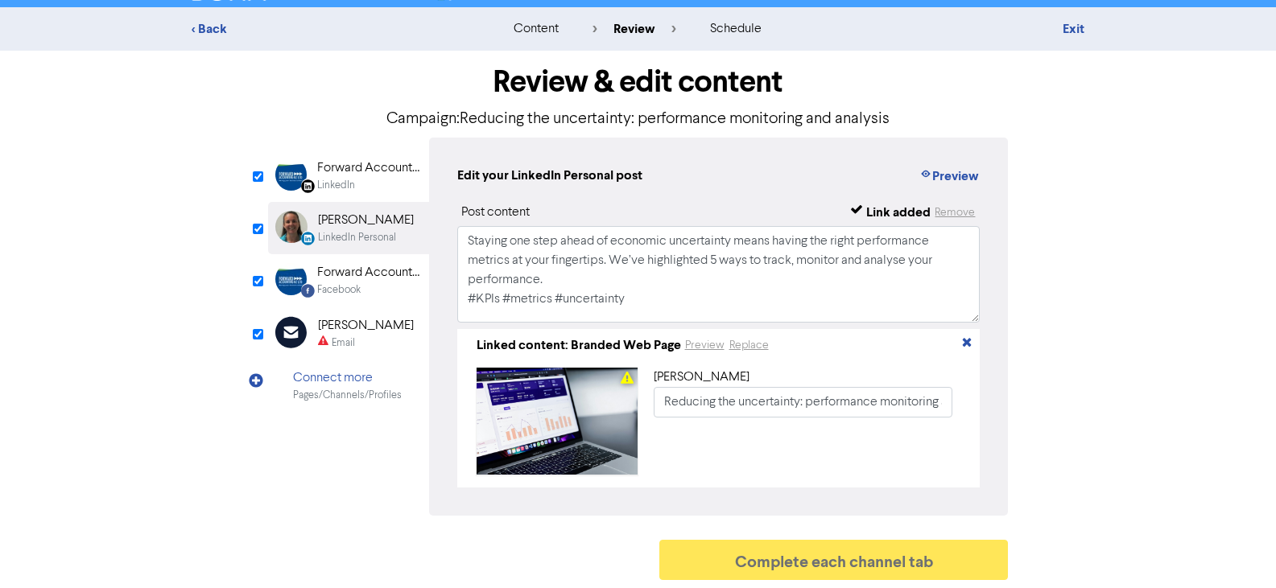
click at [337, 326] on div "[PERSON_NAME]" at bounding box center [366, 325] width 96 height 19
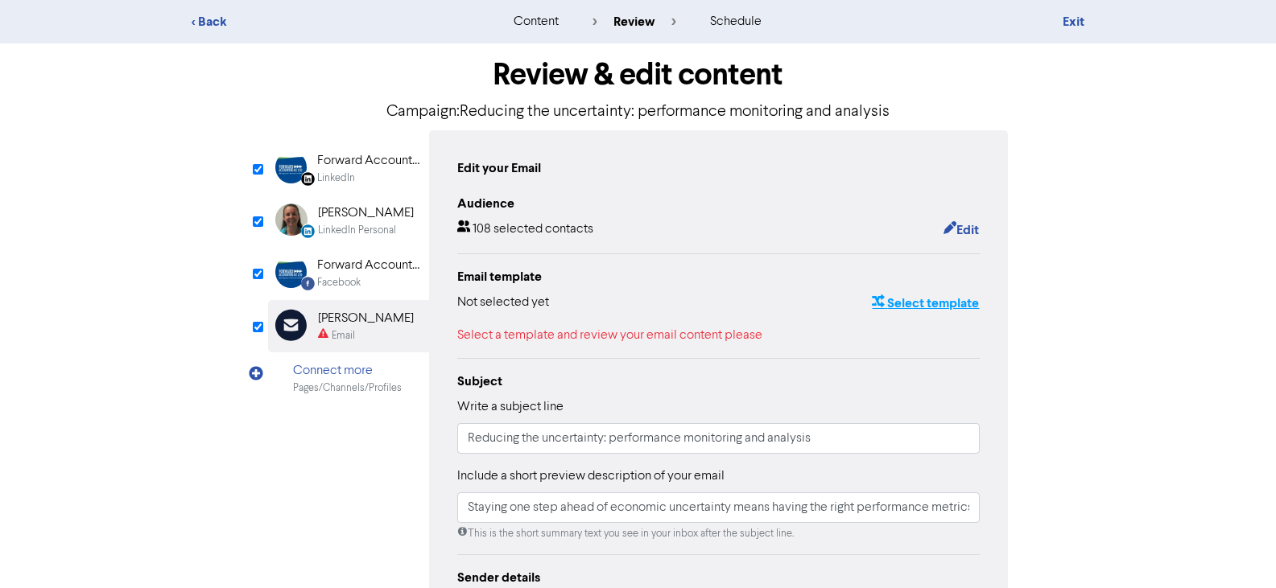
click at [935, 304] on button "Select template" at bounding box center [925, 303] width 109 height 21
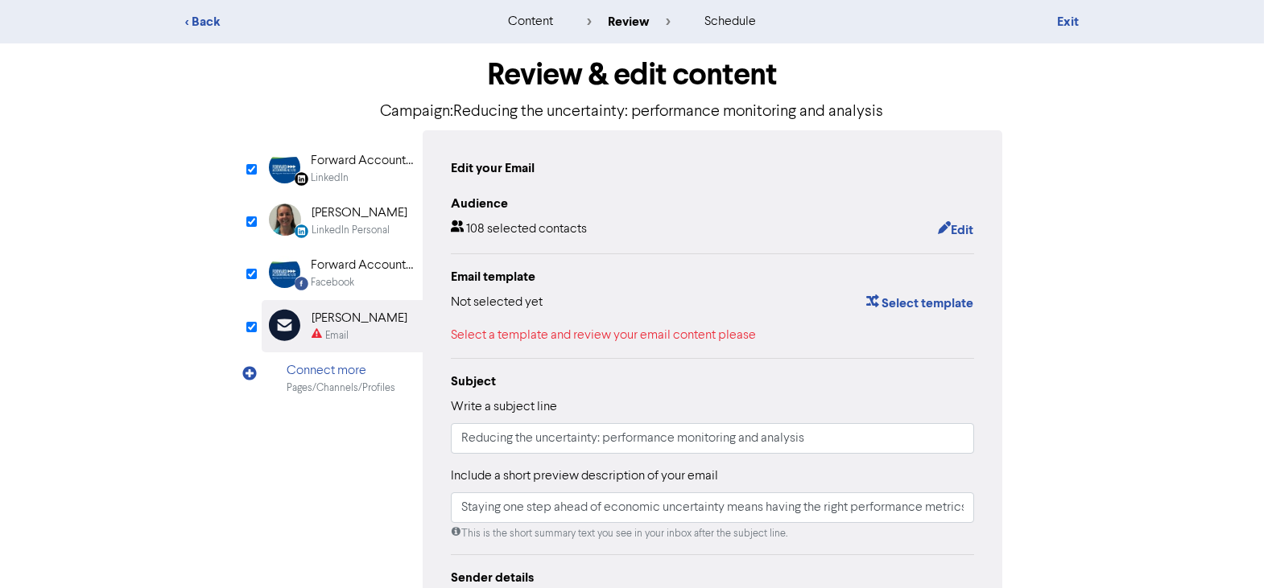
scroll to position [0, 0]
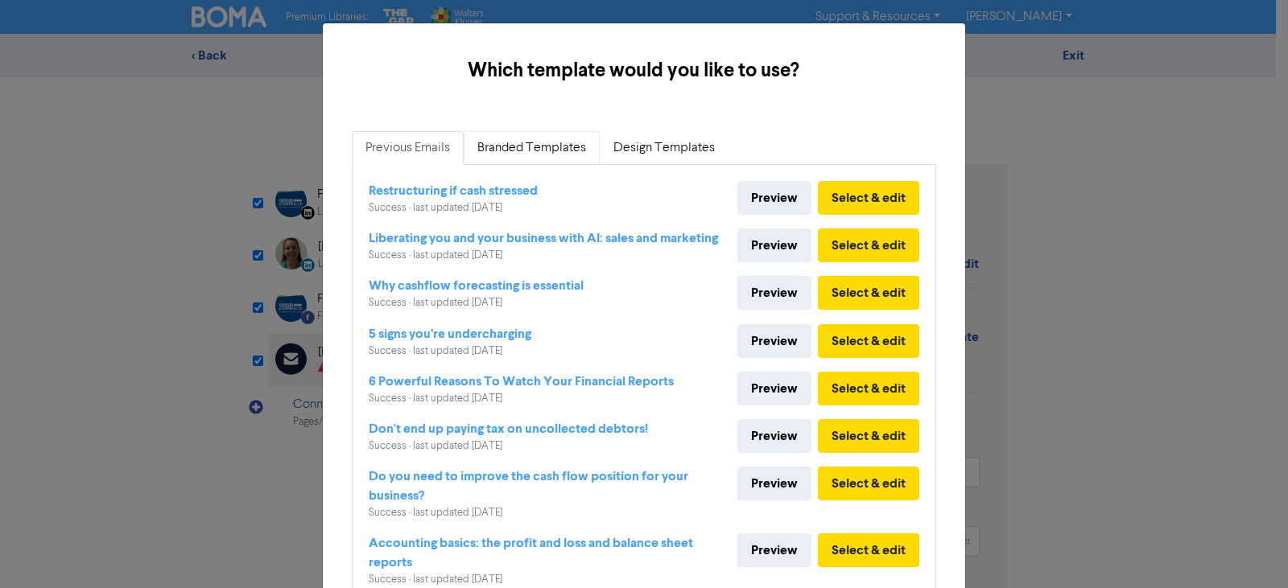
click at [547, 141] on link "Branded Templates" at bounding box center [532, 148] width 136 height 34
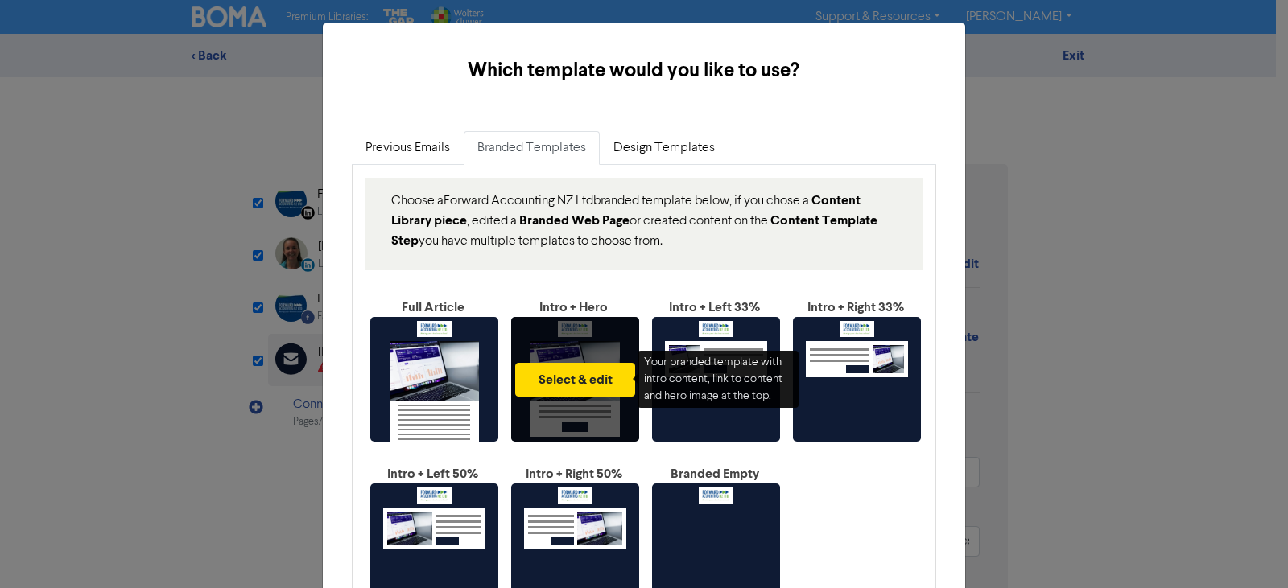
click at [568, 345] on div "Select & edit" at bounding box center [575, 379] width 128 height 125
click at [576, 382] on button "Select & edit" at bounding box center [575, 380] width 120 height 34
type input "Staying one step ahead of economic uncertainty means having the right performan…"
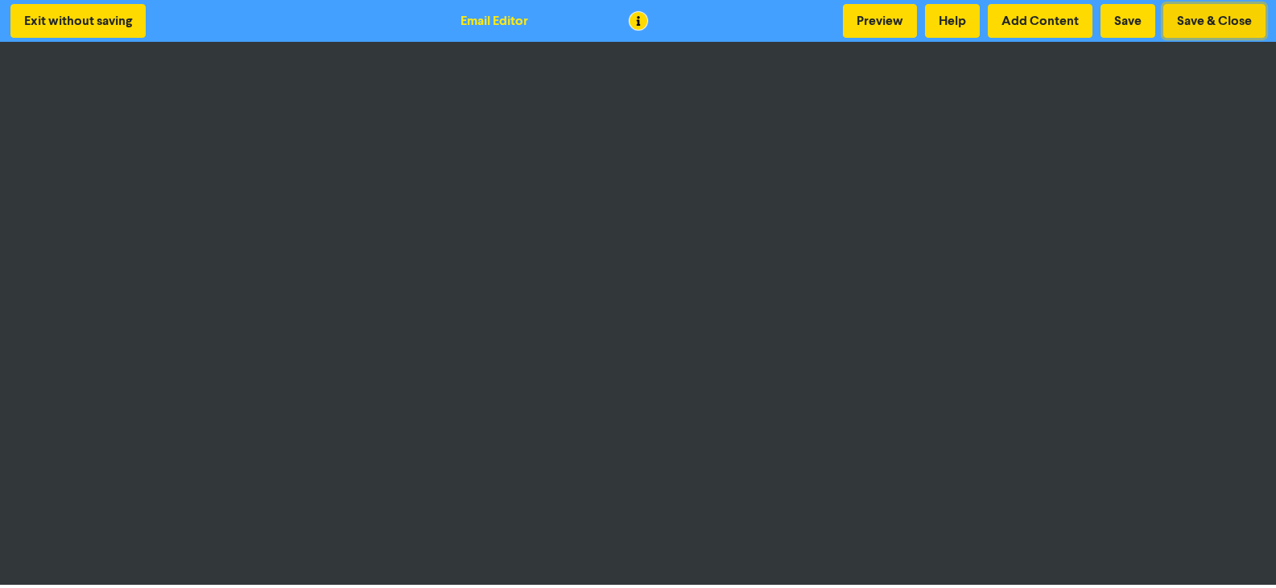
click at [1228, 16] on button "Save & Close" at bounding box center [1214, 21] width 102 height 34
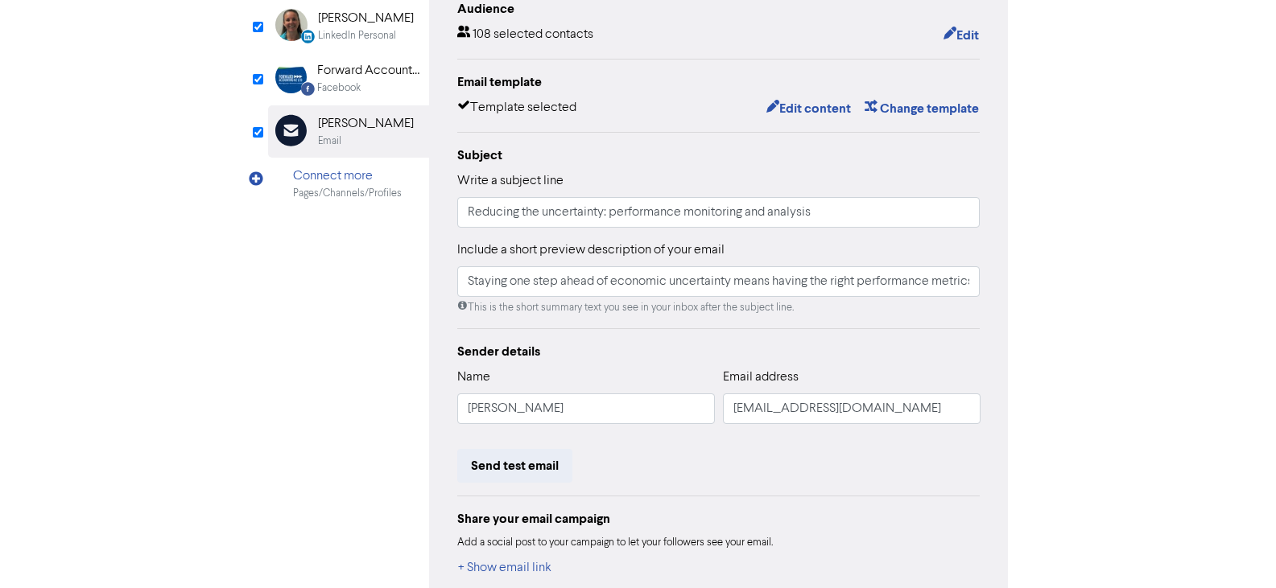
scroll to position [321, 0]
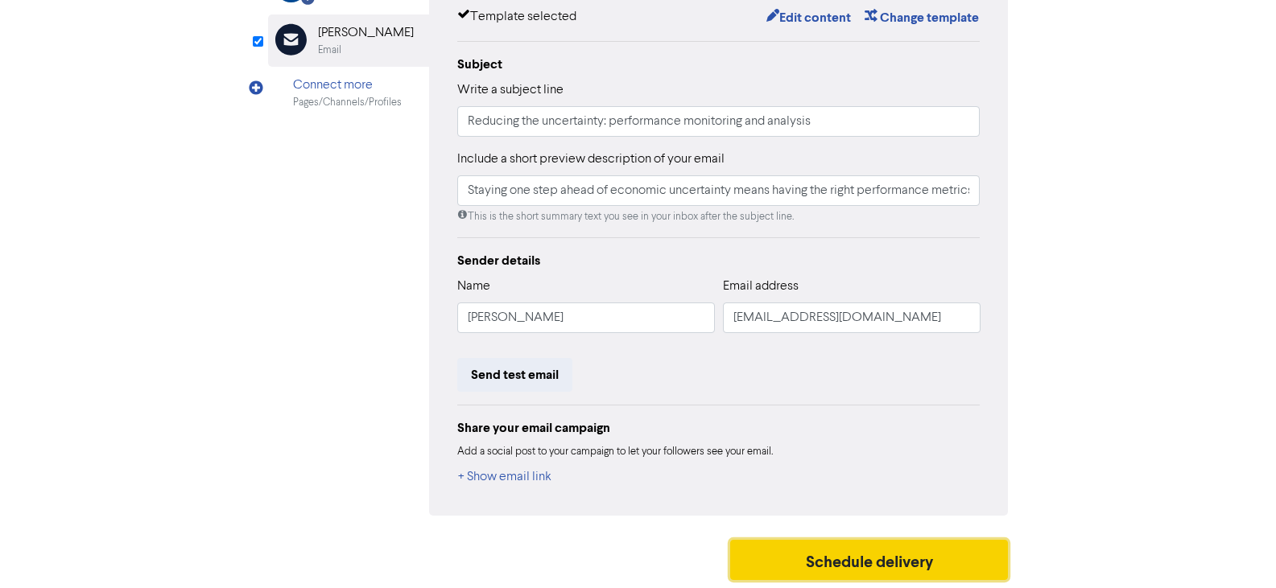
click at [877, 562] on button "Schedule delivery" at bounding box center [869, 560] width 279 height 40
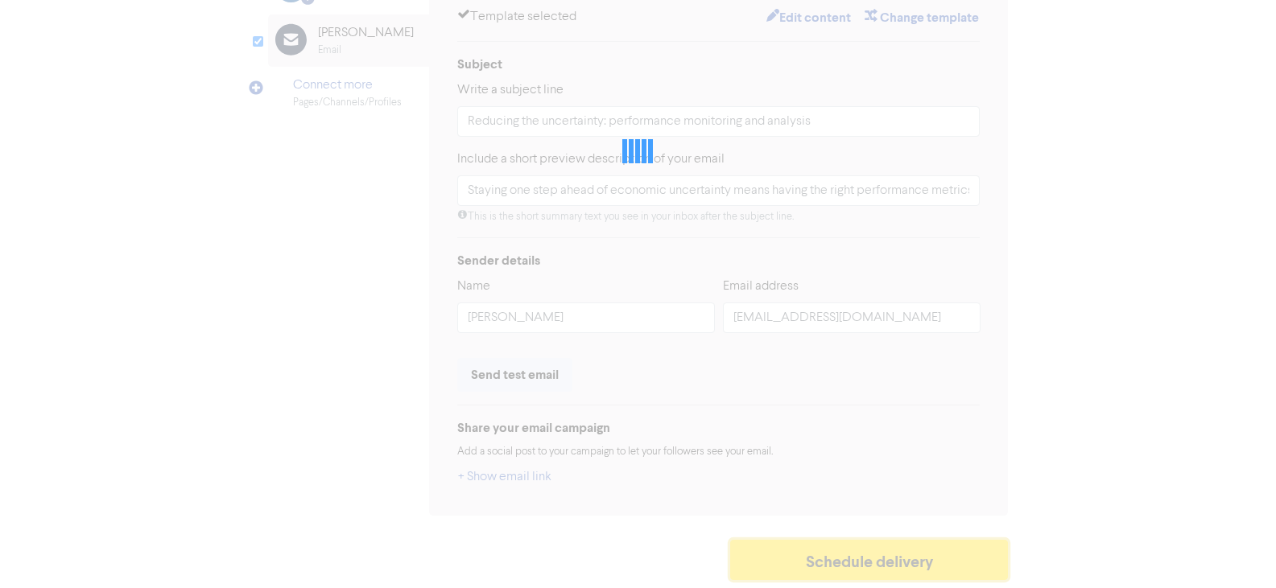
type input "Staying one step ahead of economic uncertainty means having the right performan…"
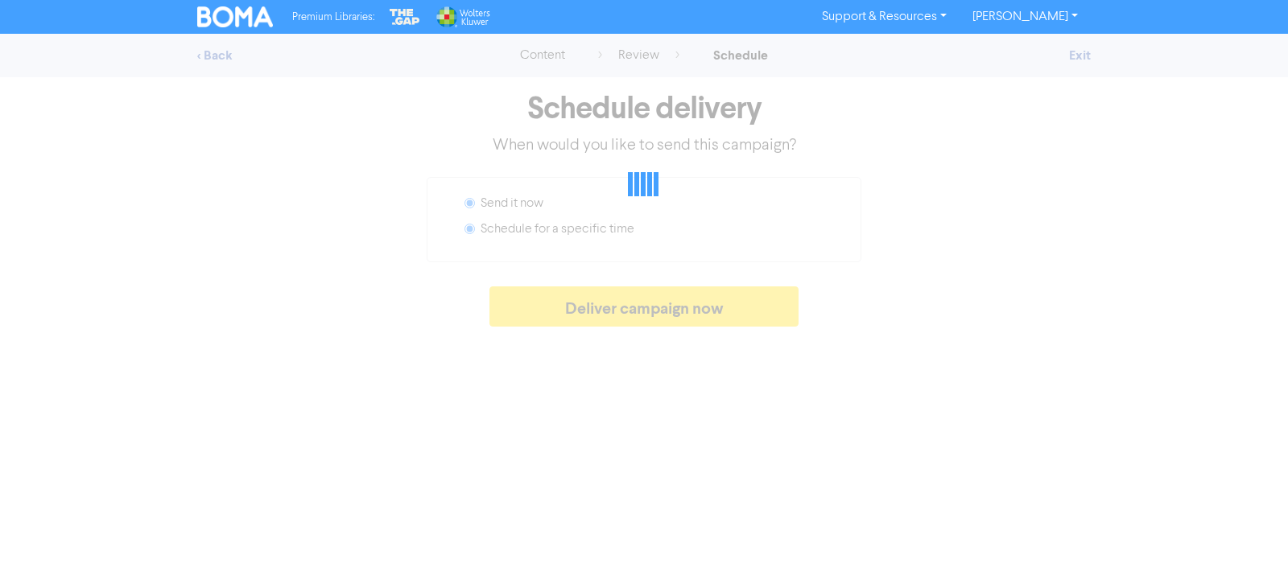
radio input "false"
radio input "true"
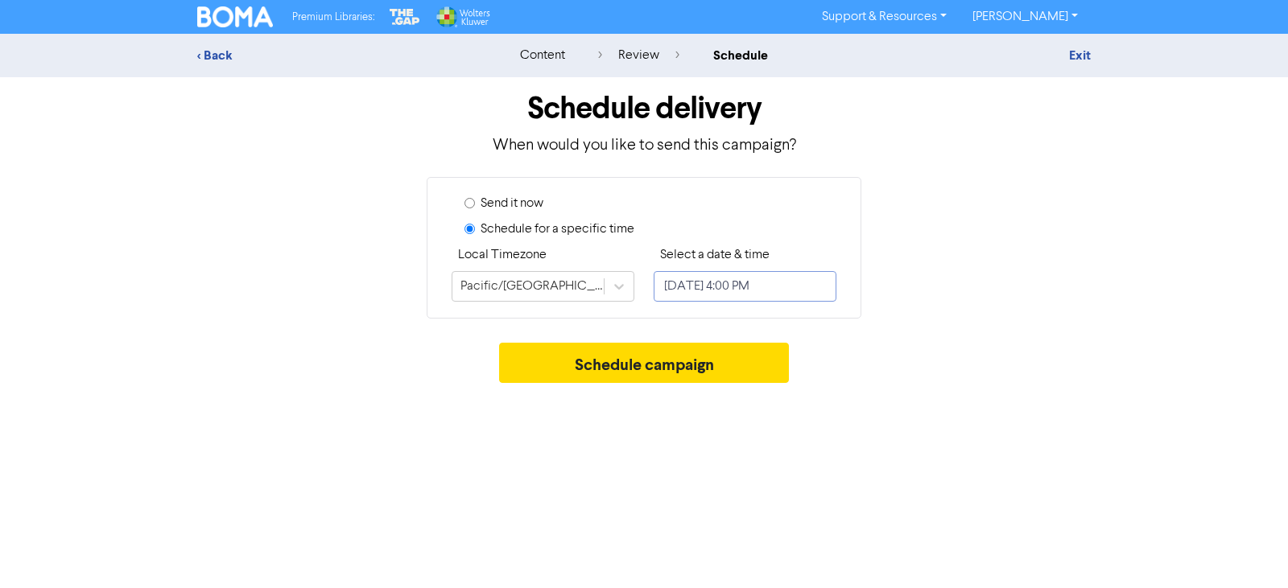
click at [724, 285] on input "[DATE] 4:00 PM" at bounding box center [745, 286] width 183 height 31
select select "8"
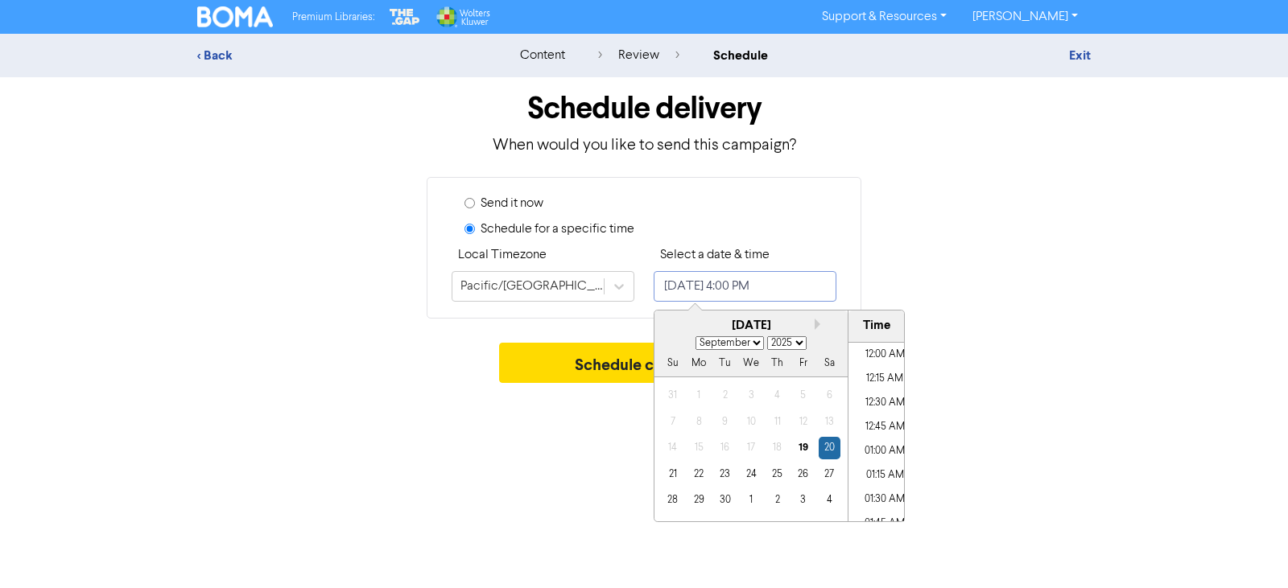
scroll to position [1468, 0]
click at [729, 473] on div "23" at bounding box center [725, 475] width 22 height 22
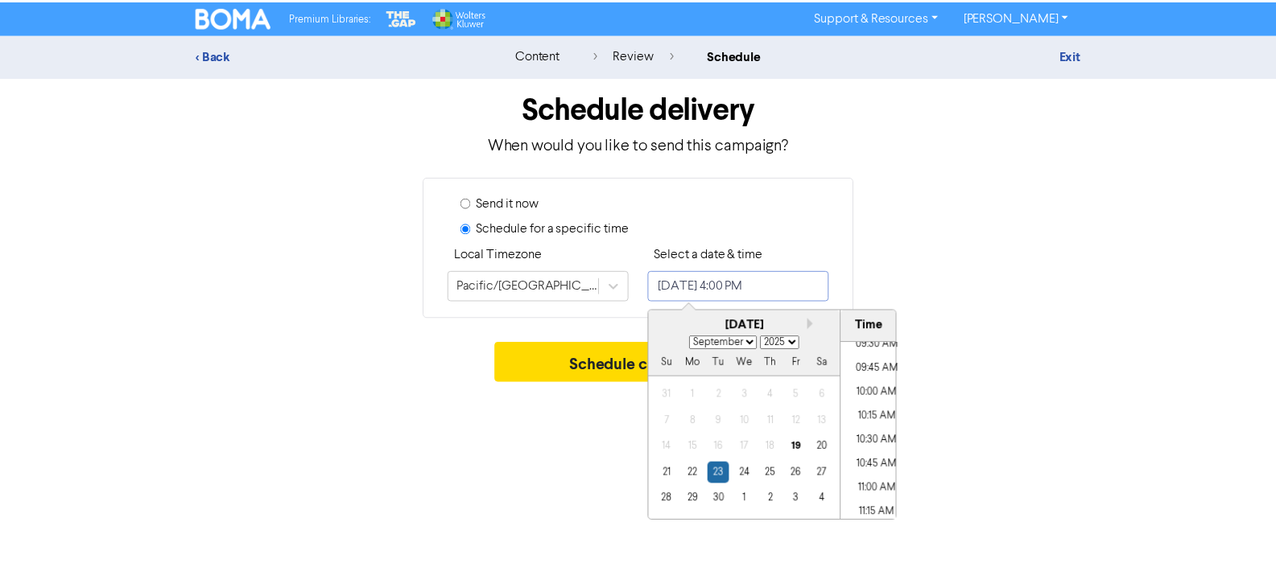
scroll to position [905, 0]
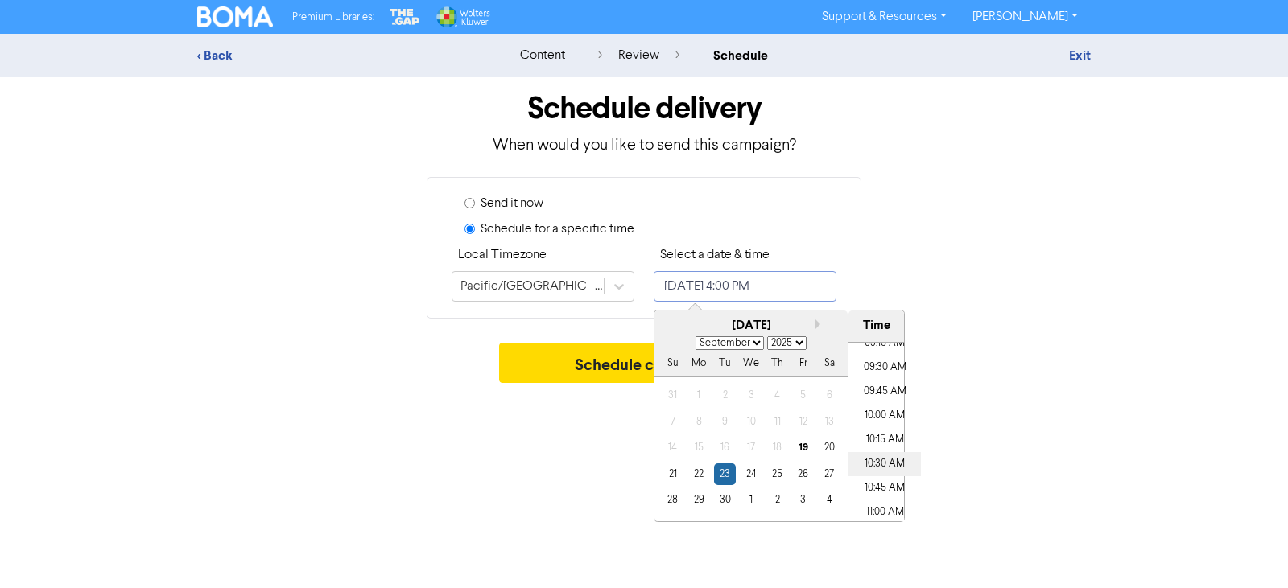
click at [878, 460] on li "10:30 AM" at bounding box center [885, 464] width 72 height 24
type input "[DATE] 10:30 AM"
click at [591, 356] on button "Schedule campaign" at bounding box center [644, 363] width 291 height 40
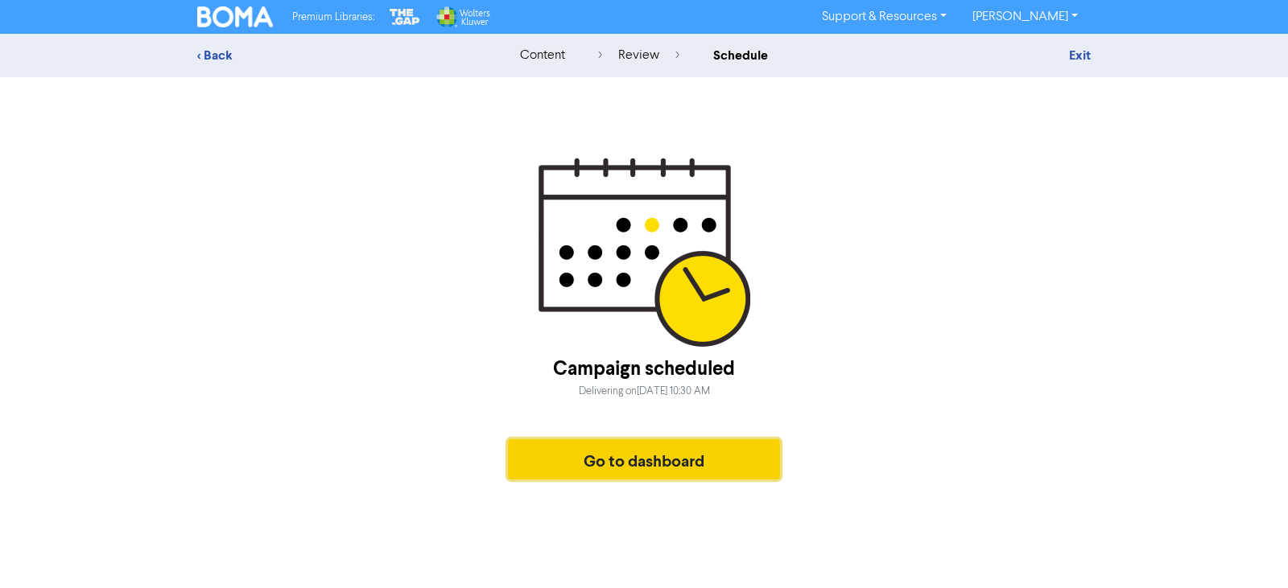
click at [631, 461] on button "Go to dashboard" at bounding box center [644, 460] width 272 height 40
